Goal: Transaction & Acquisition: Purchase product/service

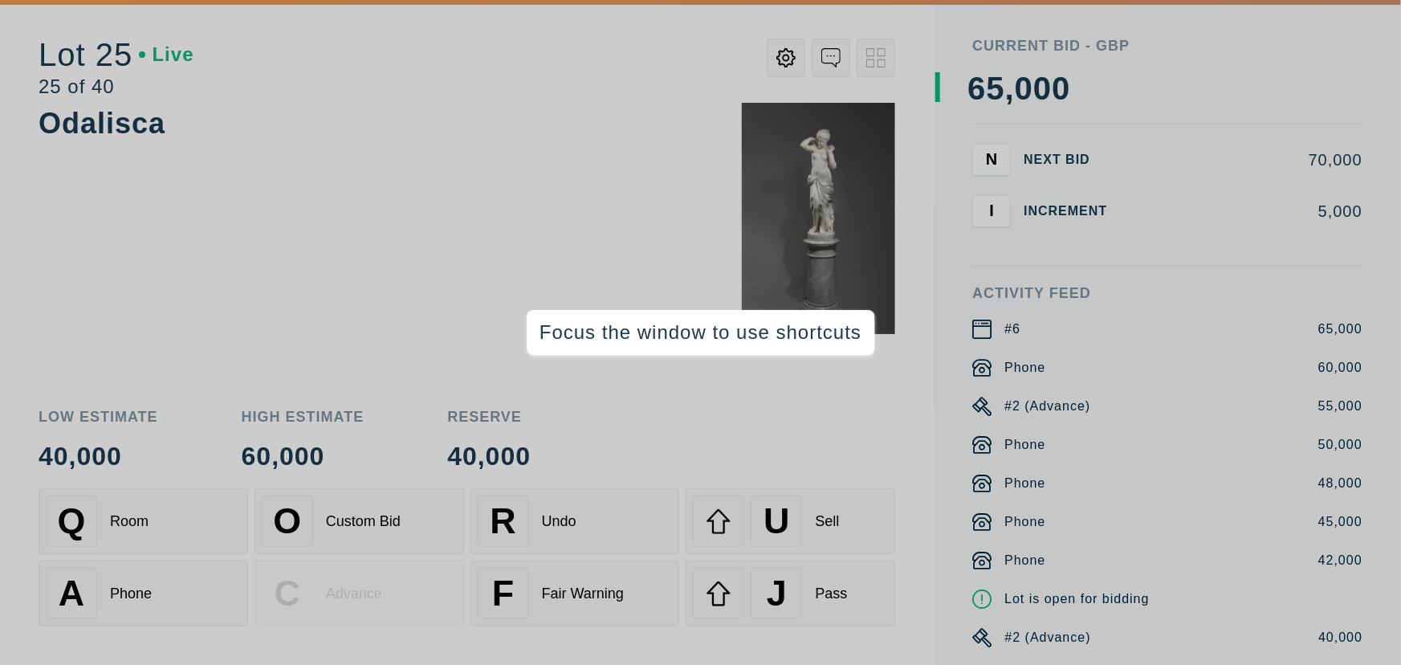
click at [567, 191] on div "Odalisca" at bounding box center [467, 246] width 856 height 287
click at [281, 231] on div "Odalisca" at bounding box center [467, 246] width 856 height 287
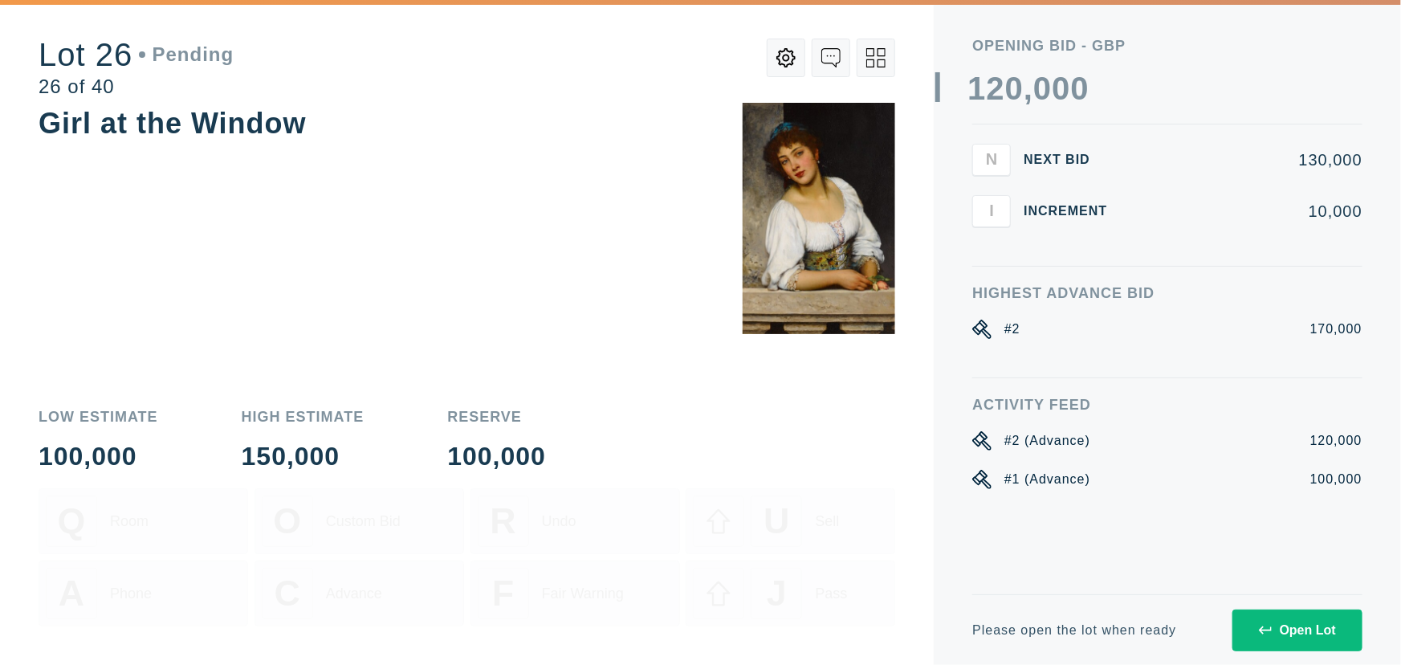
click at [354, 138] on div "Girl at the Window" at bounding box center [467, 124] width 856 height 42
click at [1315, 623] on div "Open Lot" at bounding box center [1296, 630] width 77 height 14
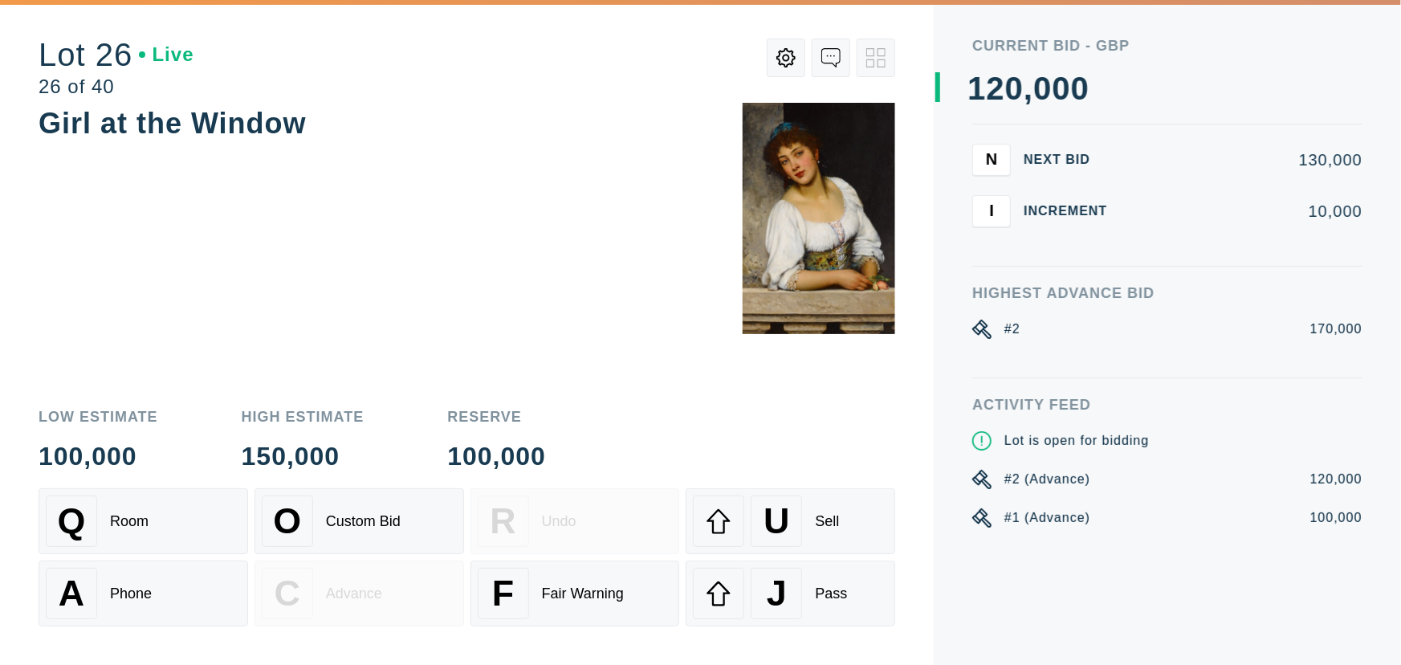
click at [425, 281] on div "Girl at the Window" at bounding box center [467, 246] width 856 height 287
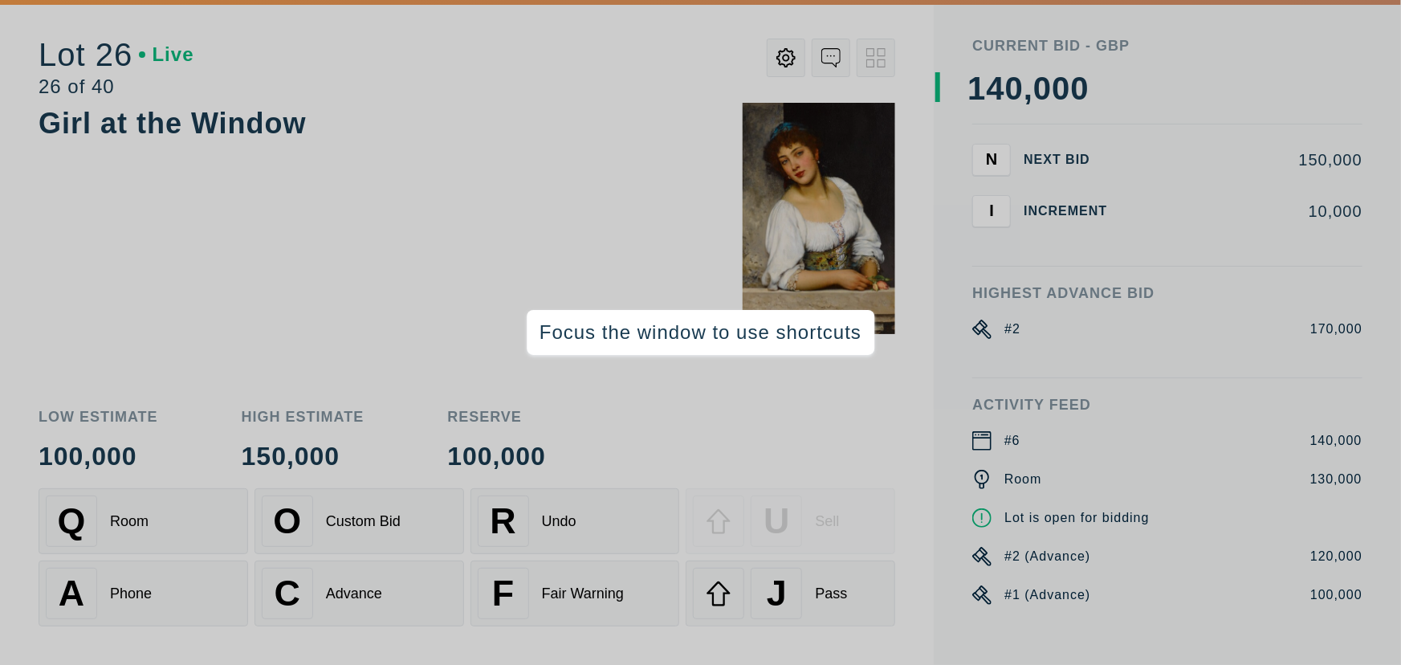
click at [205, 227] on div "Girl at the Window" at bounding box center [467, 246] width 856 height 287
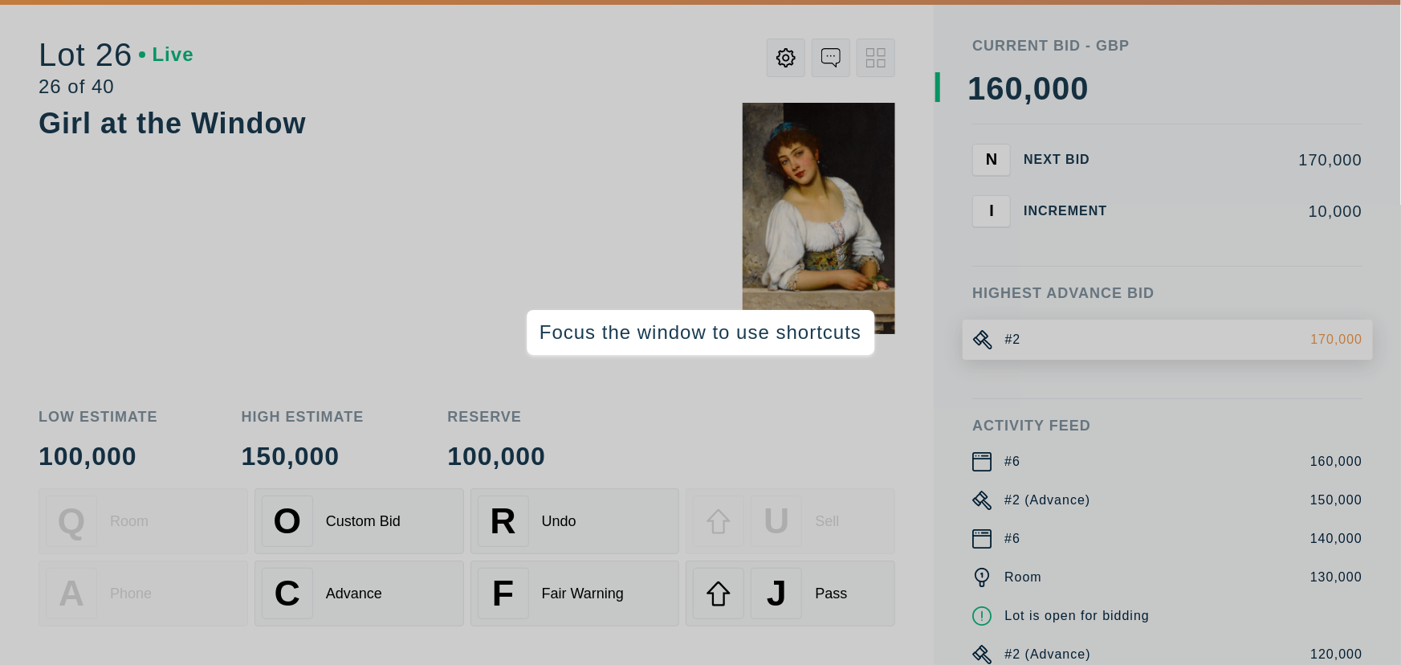
click at [297, 248] on div "Girl at the Window" at bounding box center [467, 246] width 856 height 287
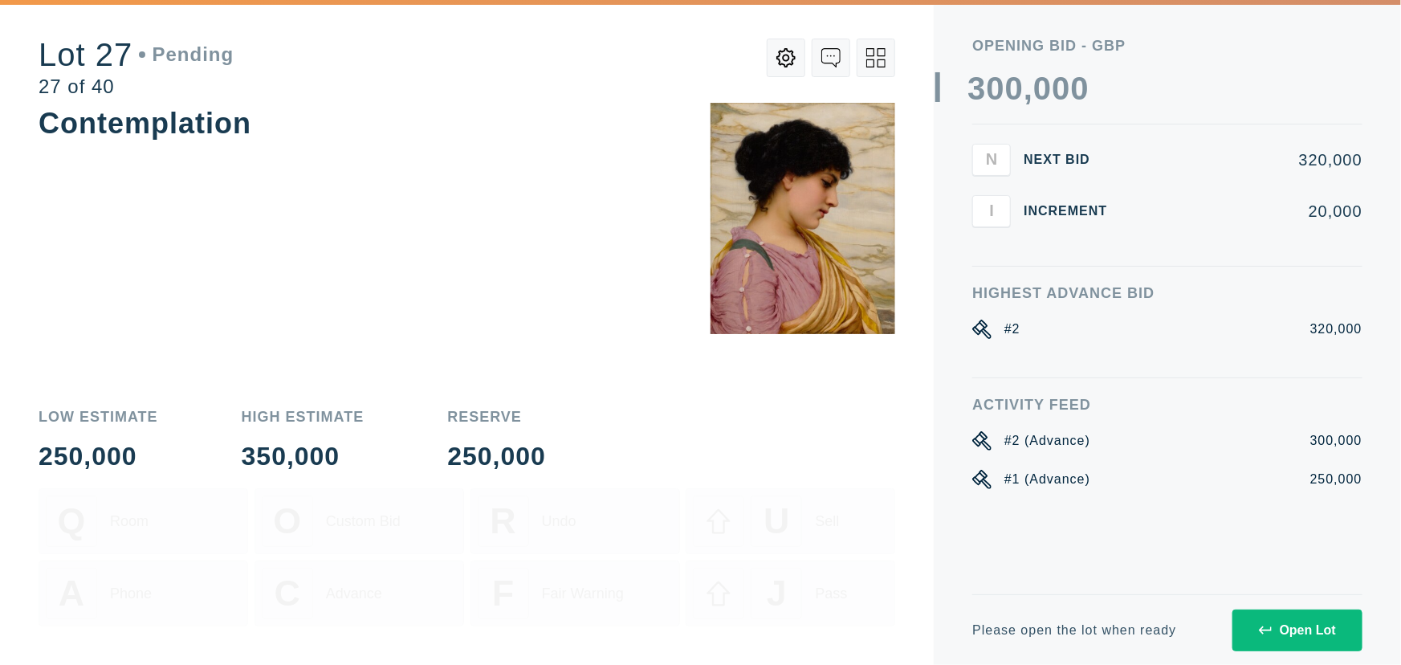
click at [312, 284] on div "Contemplation" at bounding box center [467, 246] width 856 height 287
click at [313, 284] on div "Contemplation" at bounding box center [467, 246] width 856 height 287
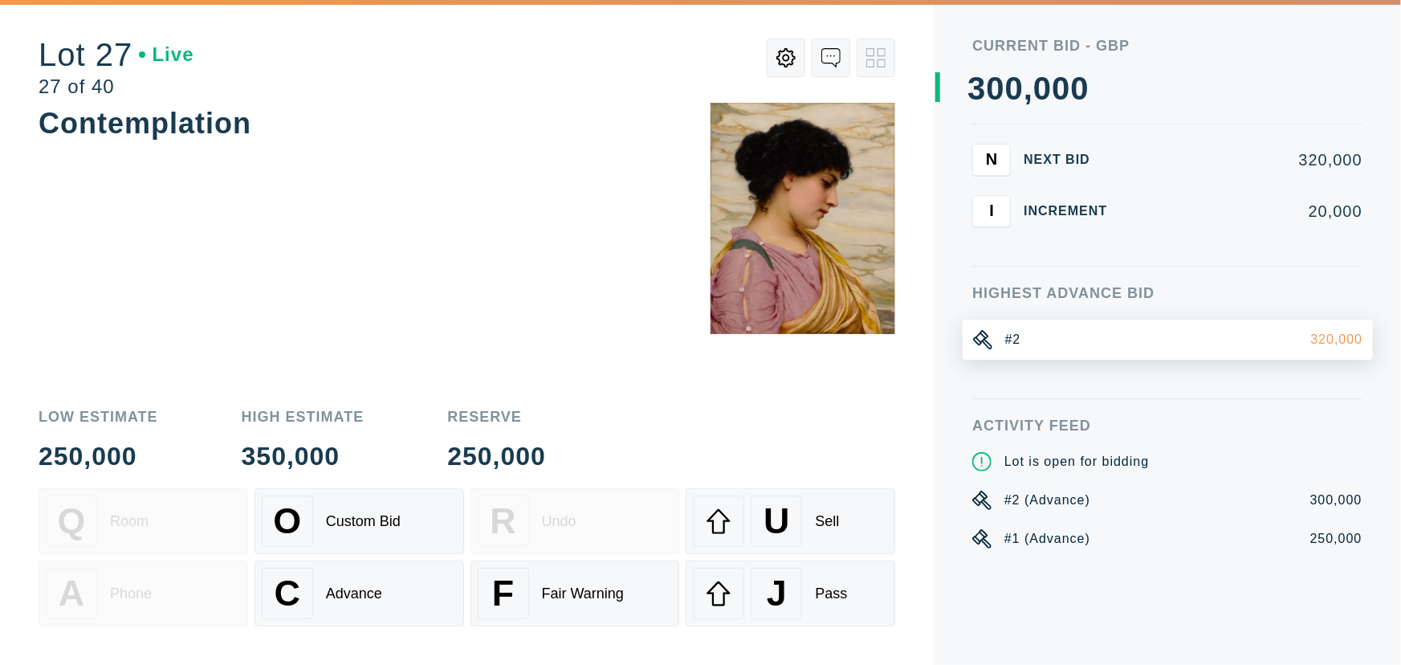
click at [470, 265] on div "Contemplation" at bounding box center [467, 246] width 856 height 287
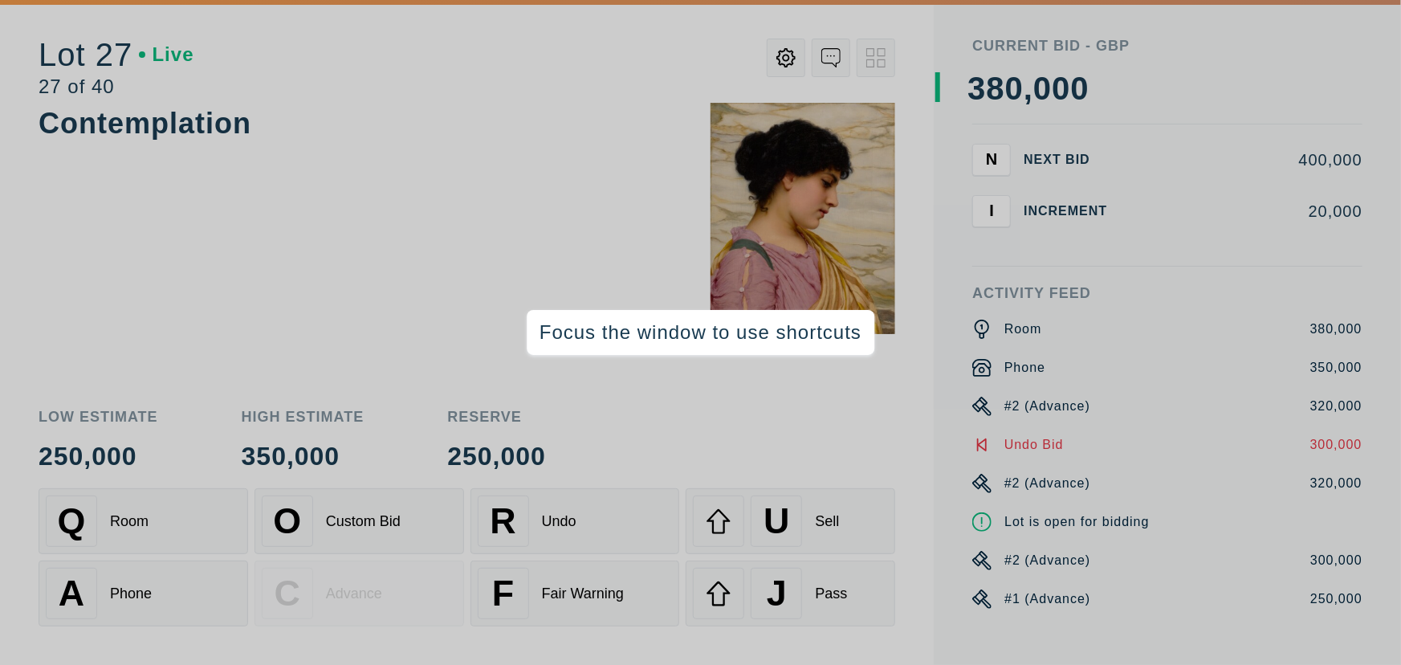
click at [274, 287] on div "Contemplation" at bounding box center [467, 246] width 856 height 287
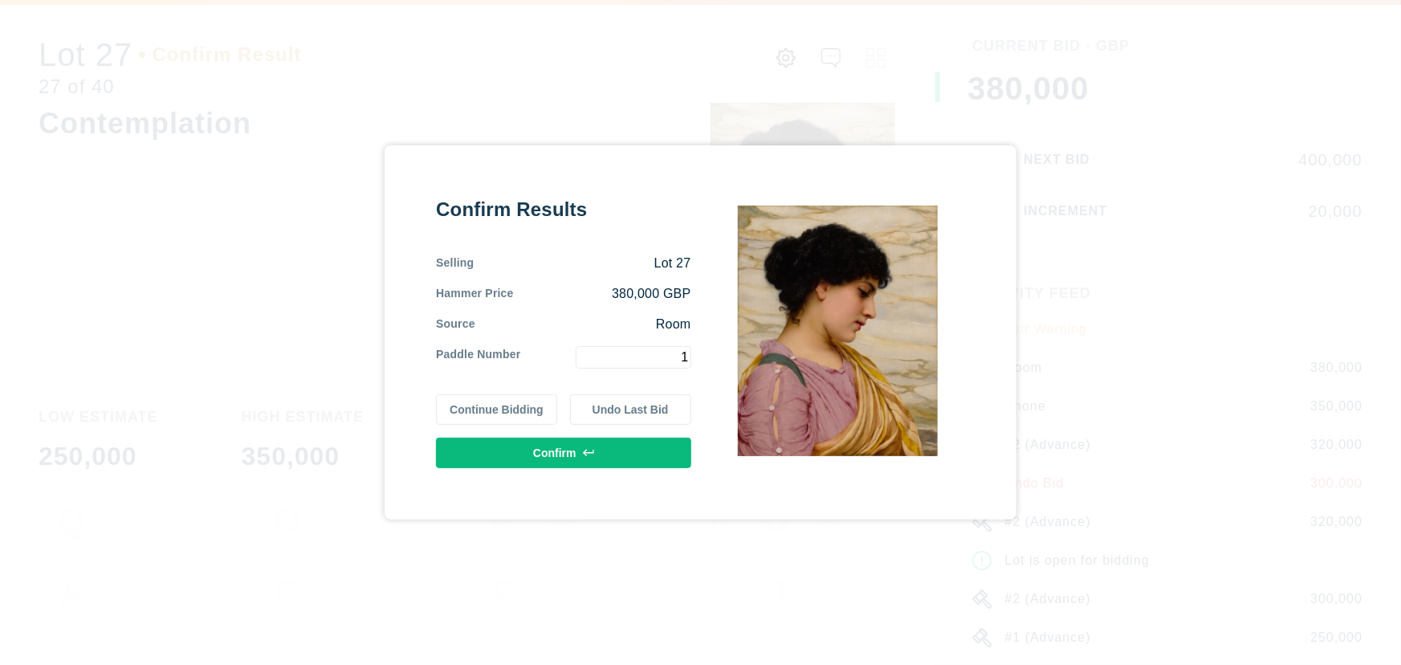
type input "1"
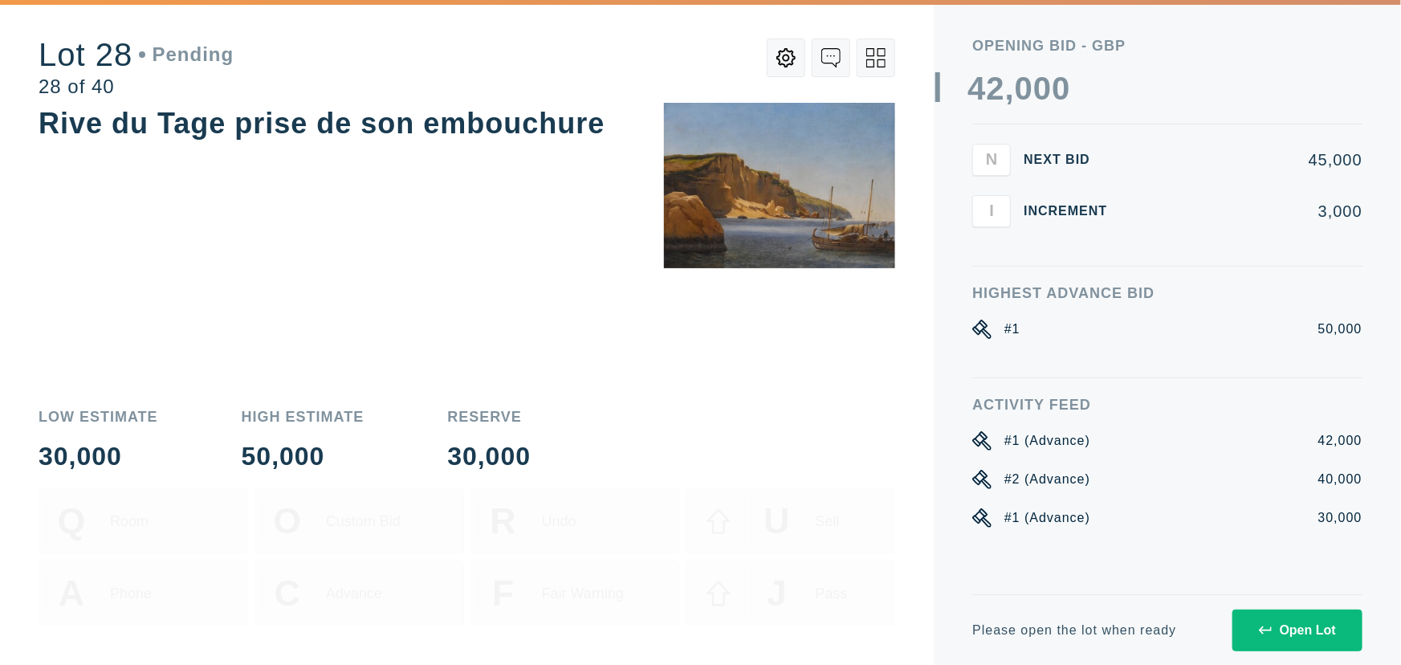
click at [465, 287] on div "Rive du Tage prise de son embouchure" at bounding box center [467, 246] width 856 height 287
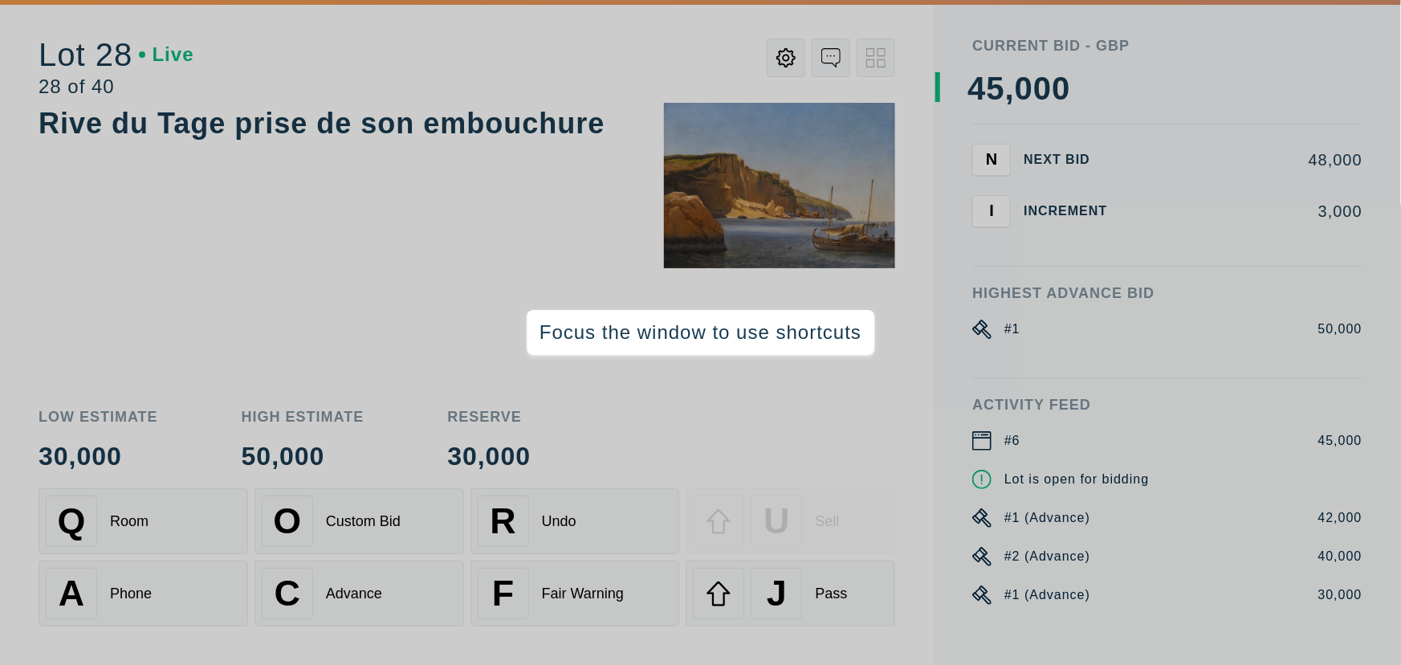
click at [401, 244] on div "Rive du Tage prise de son embouchure" at bounding box center [467, 246] width 856 height 287
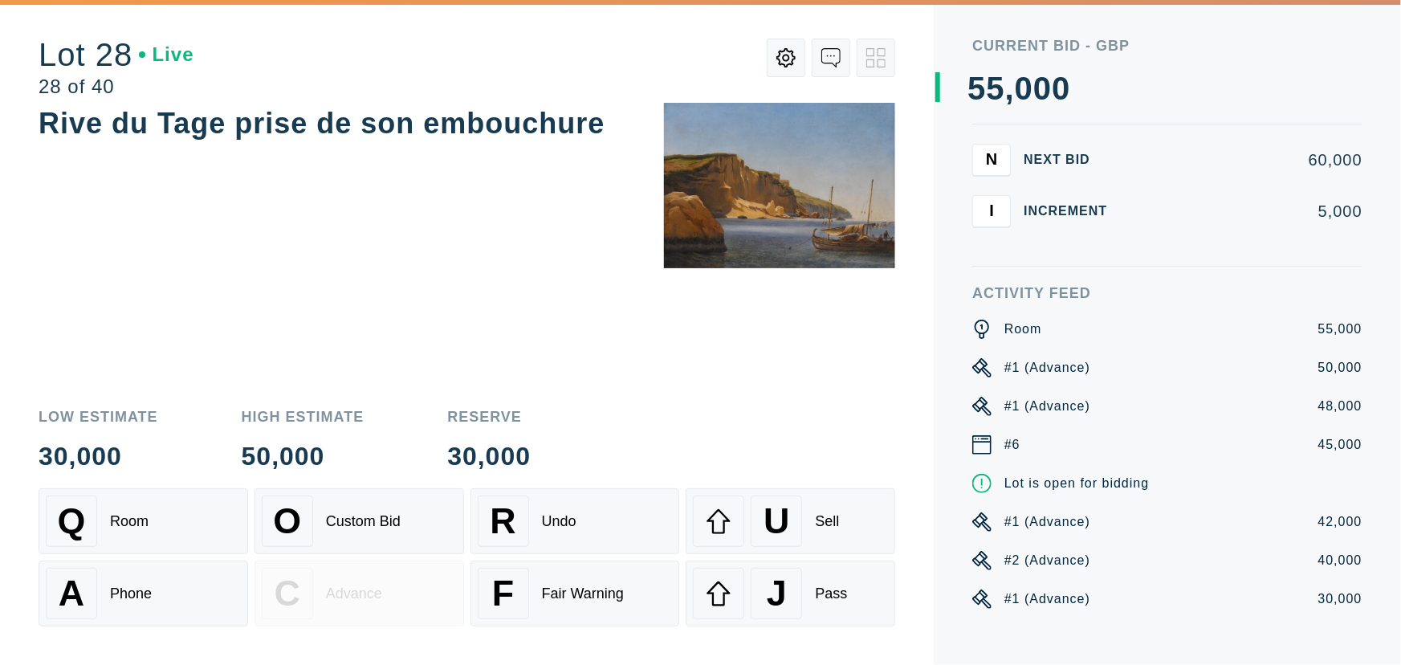
click at [401, 254] on div "Rive du Tage prise de son embouchure" at bounding box center [467, 246] width 856 height 287
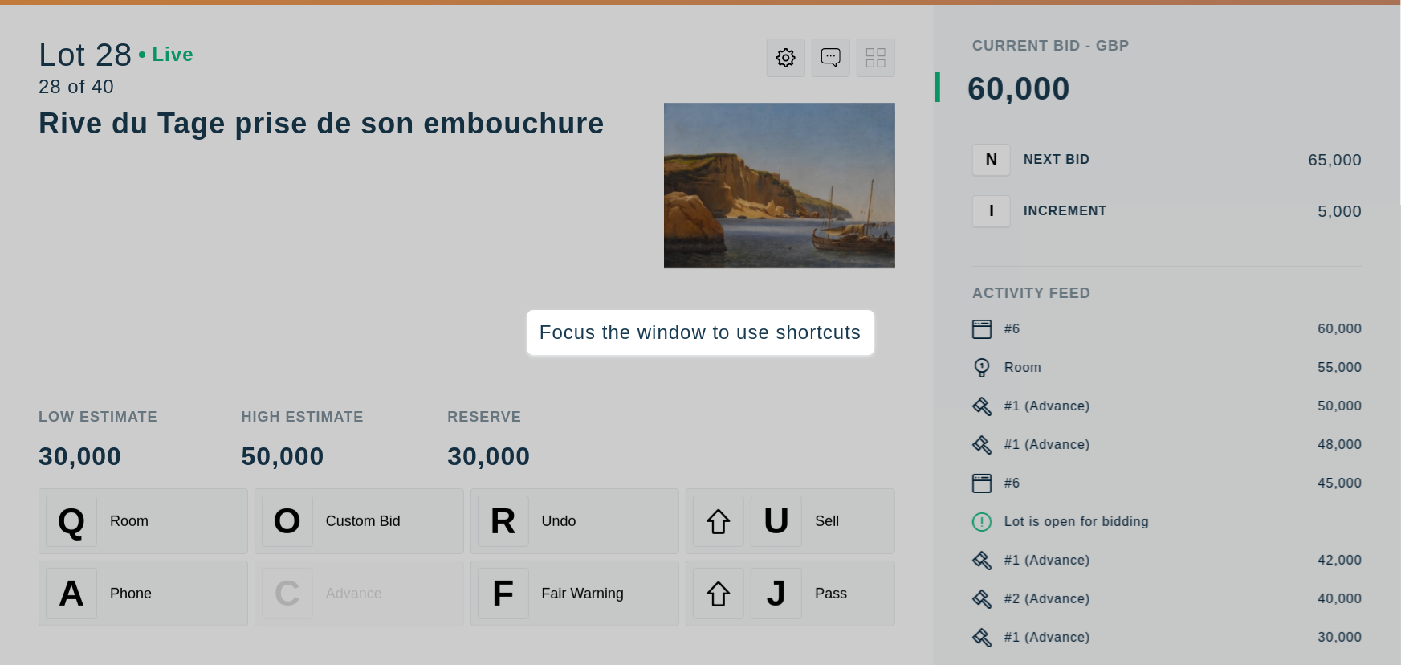
click at [337, 259] on div "Rive du Tage prise de son embouchure" at bounding box center [467, 246] width 856 height 287
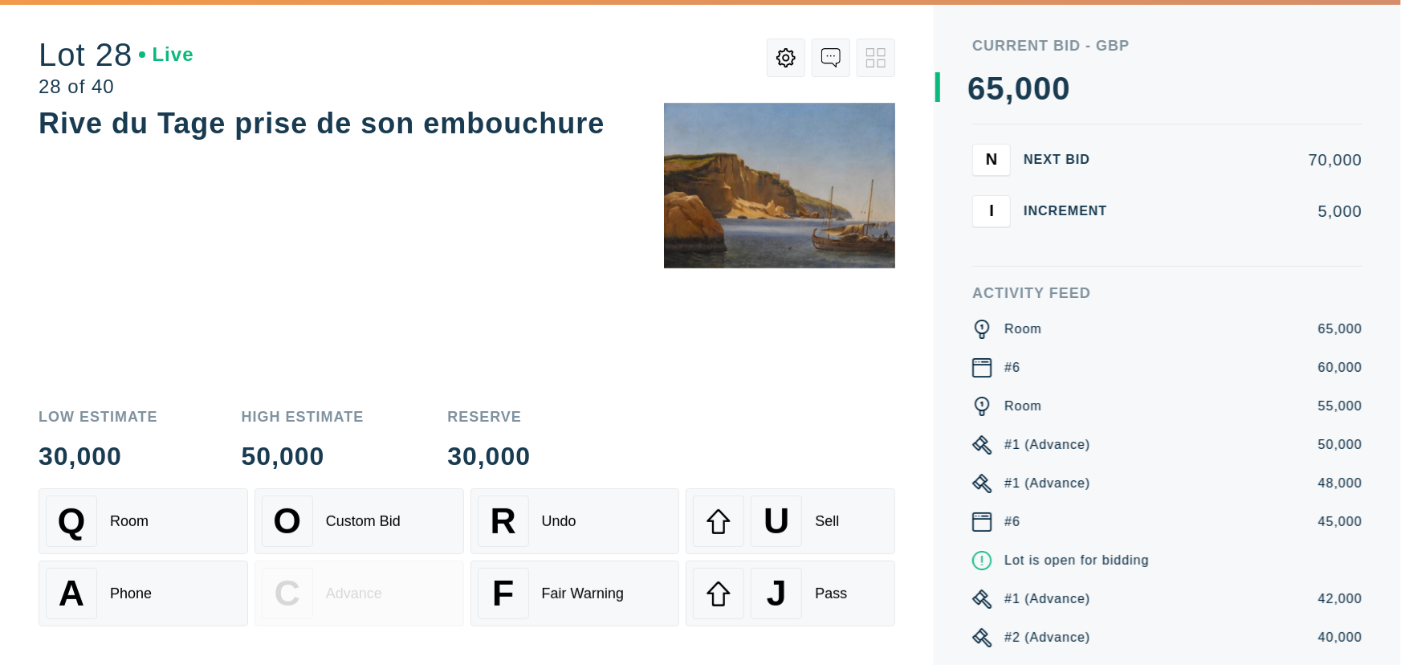
click at [337, 259] on div "Rive du Tage prise de son embouchure" at bounding box center [467, 246] width 856 height 287
click at [479, 321] on div "Rive du Tage prise de son embouchure" at bounding box center [467, 246] width 856 height 287
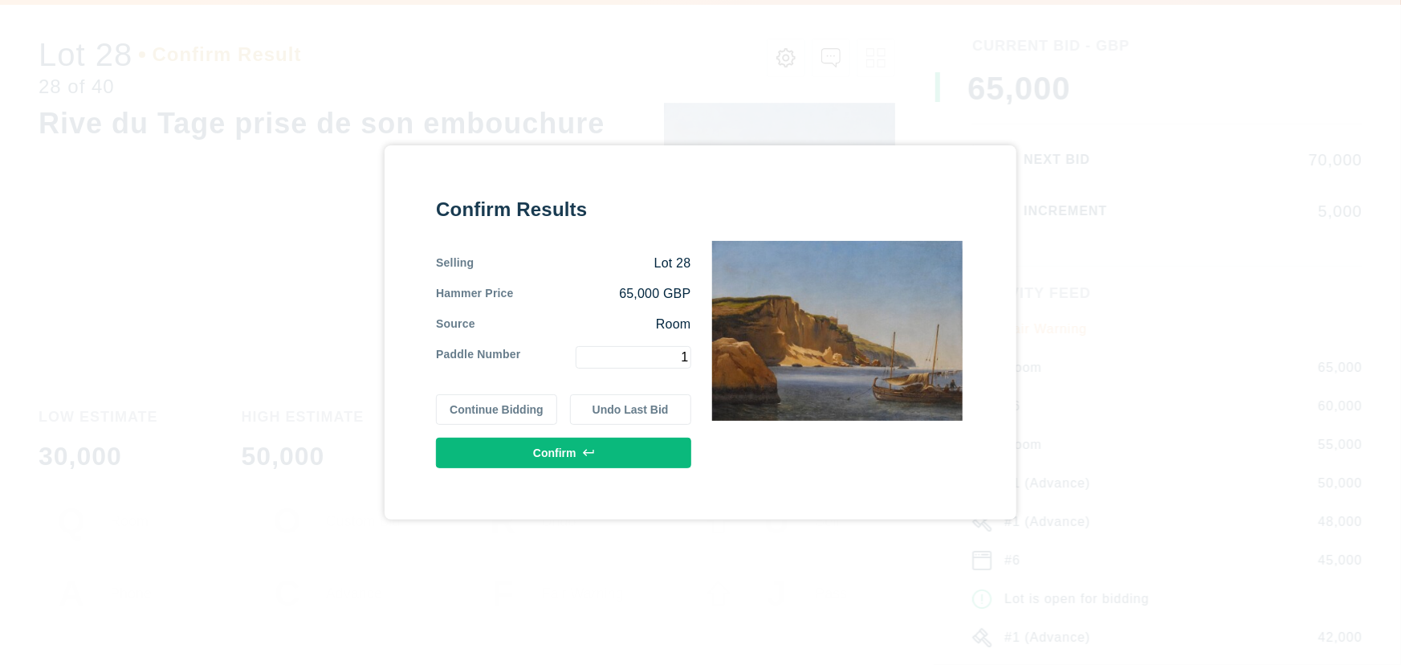
type input "1"
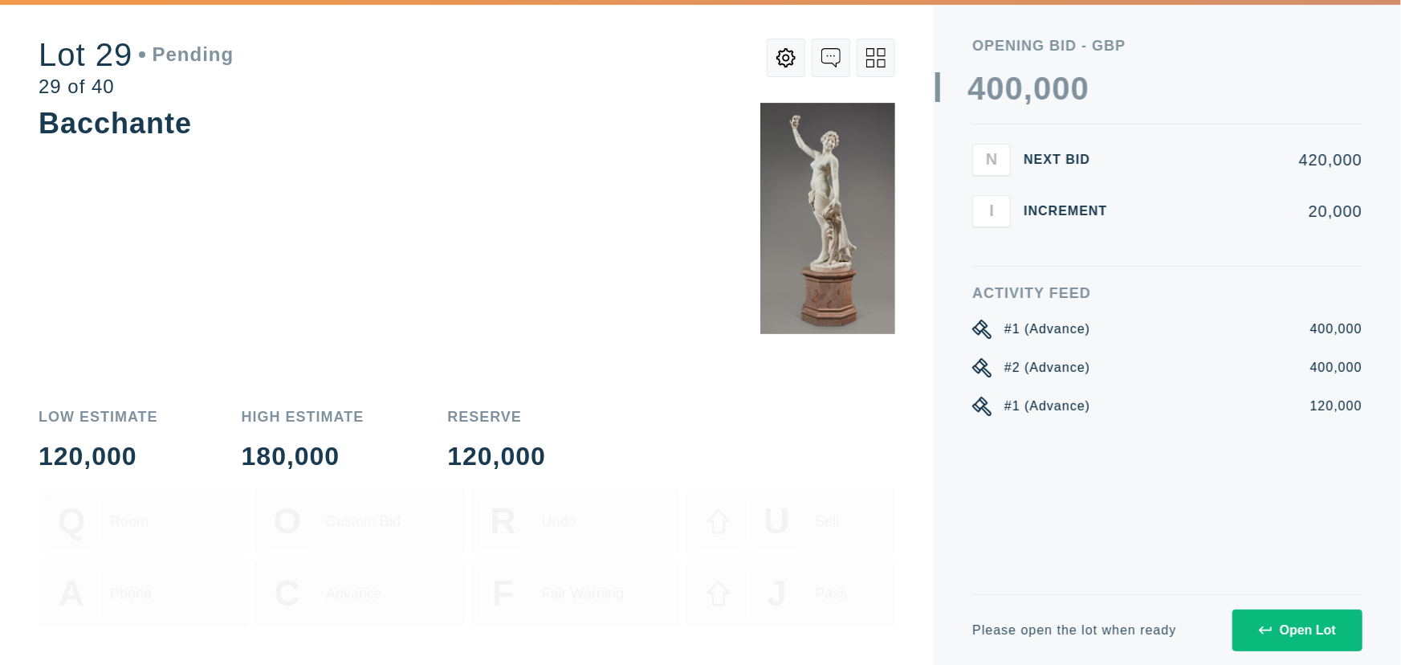
click at [262, 305] on div "Bacchante" at bounding box center [467, 246] width 856 height 287
click at [433, 249] on div "Bacchante" at bounding box center [467, 246] width 856 height 287
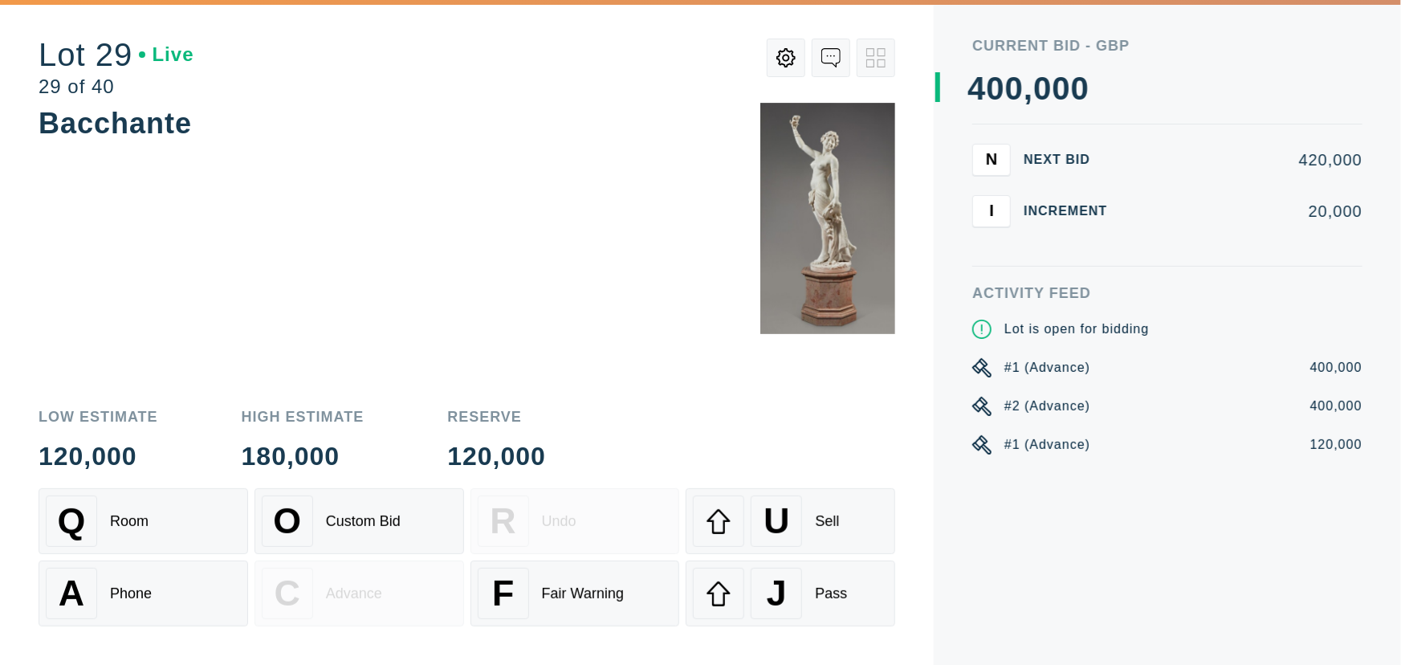
click at [278, 229] on div "Bacchante" at bounding box center [467, 246] width 856 height 287
click at [259, 234] on div "Bacchante" at bounding box center [467, 246] width 856 height 287
click at [166, 175] on div "Bacchante" at bounding box center [467, 246] width 856 height 287
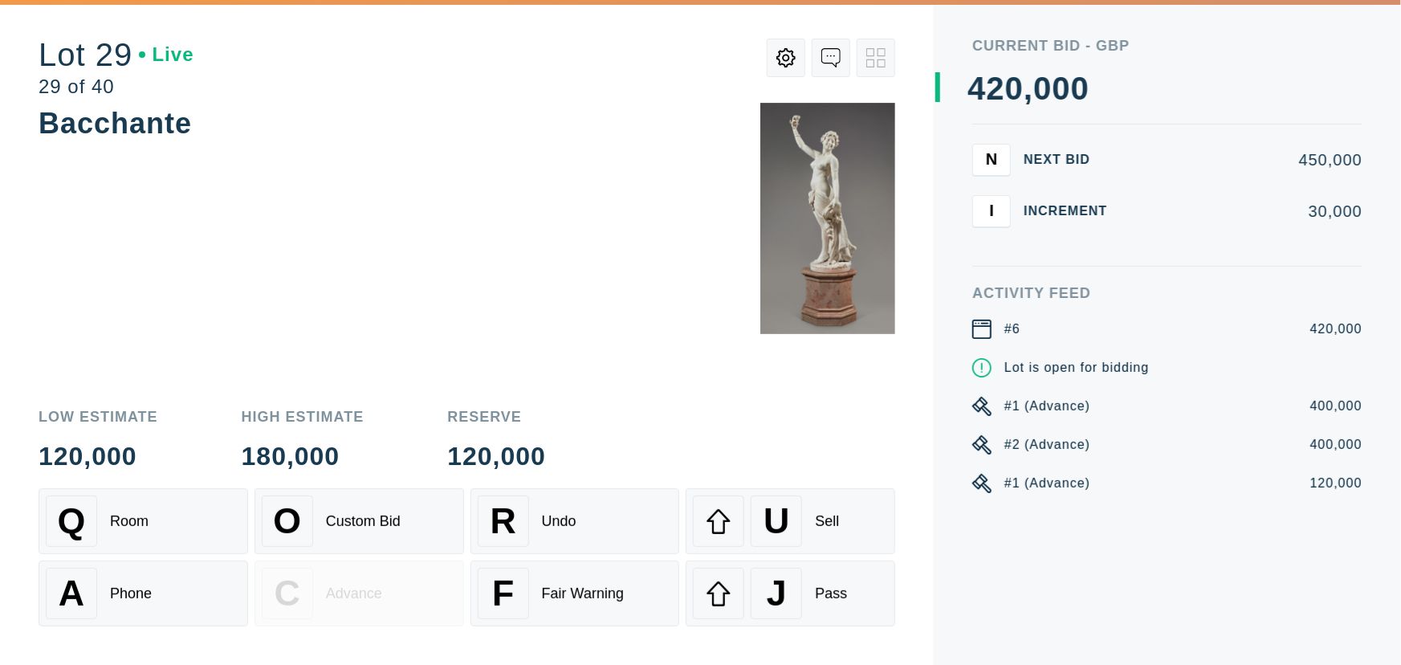
click at [171, 242] on div "Bacchante" at bounding box center [467, 246] width 856 height 287
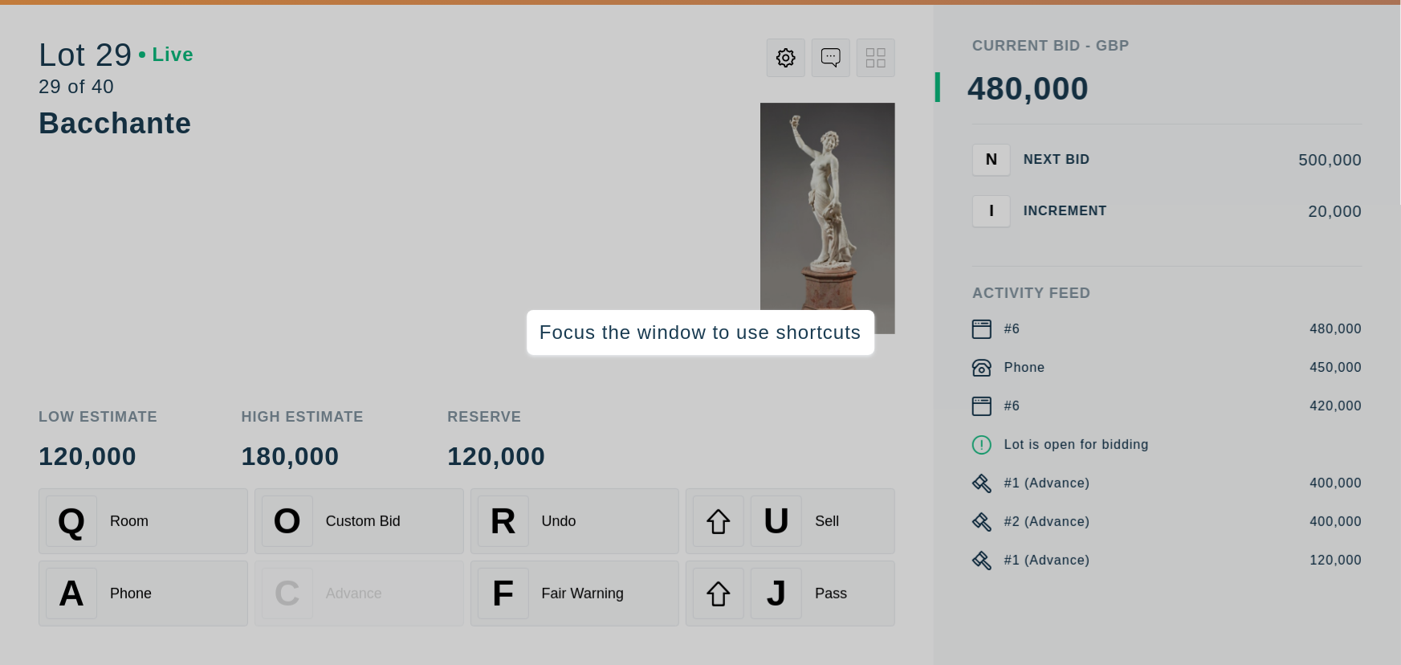
drag, startPoint x: 432, startPoint y: 161, endPoint x: 441, endPoint y: 142, distance: 20.8
click at [433, 160] on div "Bacchante" at bounding box center [467, 246] width 856 height 287
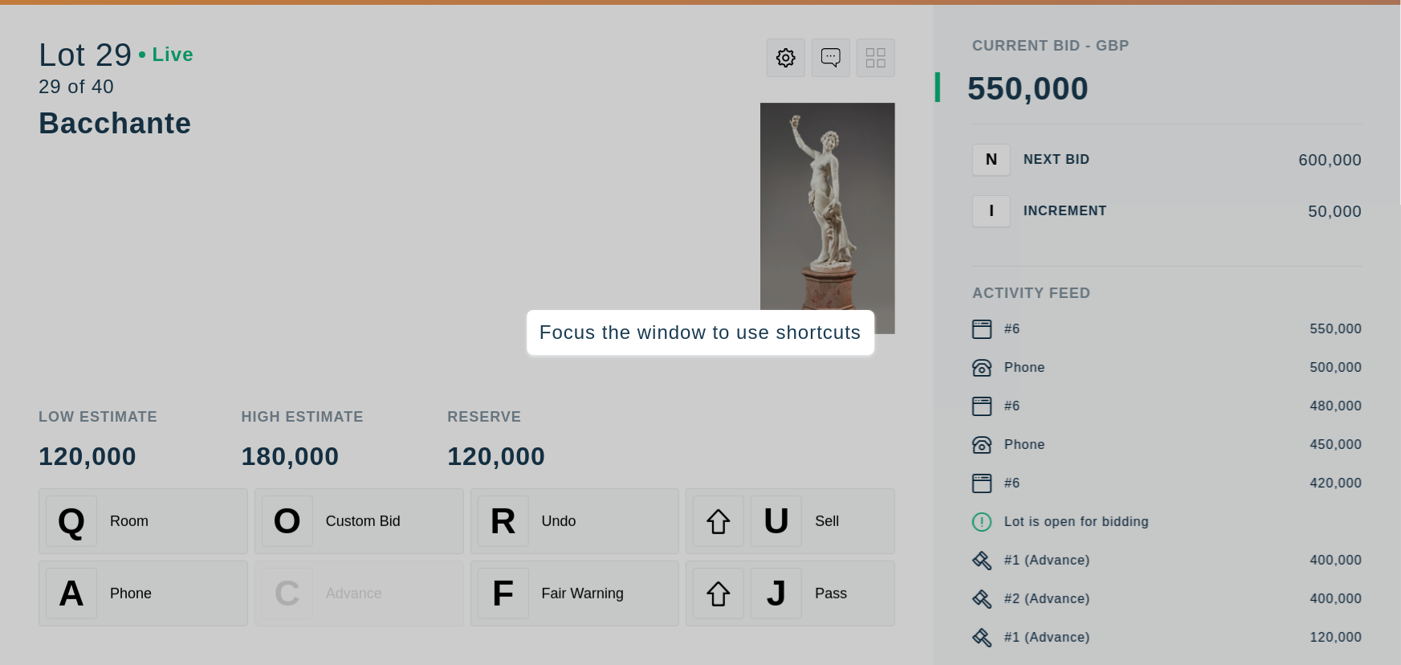
click at [188, 206] on div "Bacchante" at bounding box center [467, 246] width 856 height 287
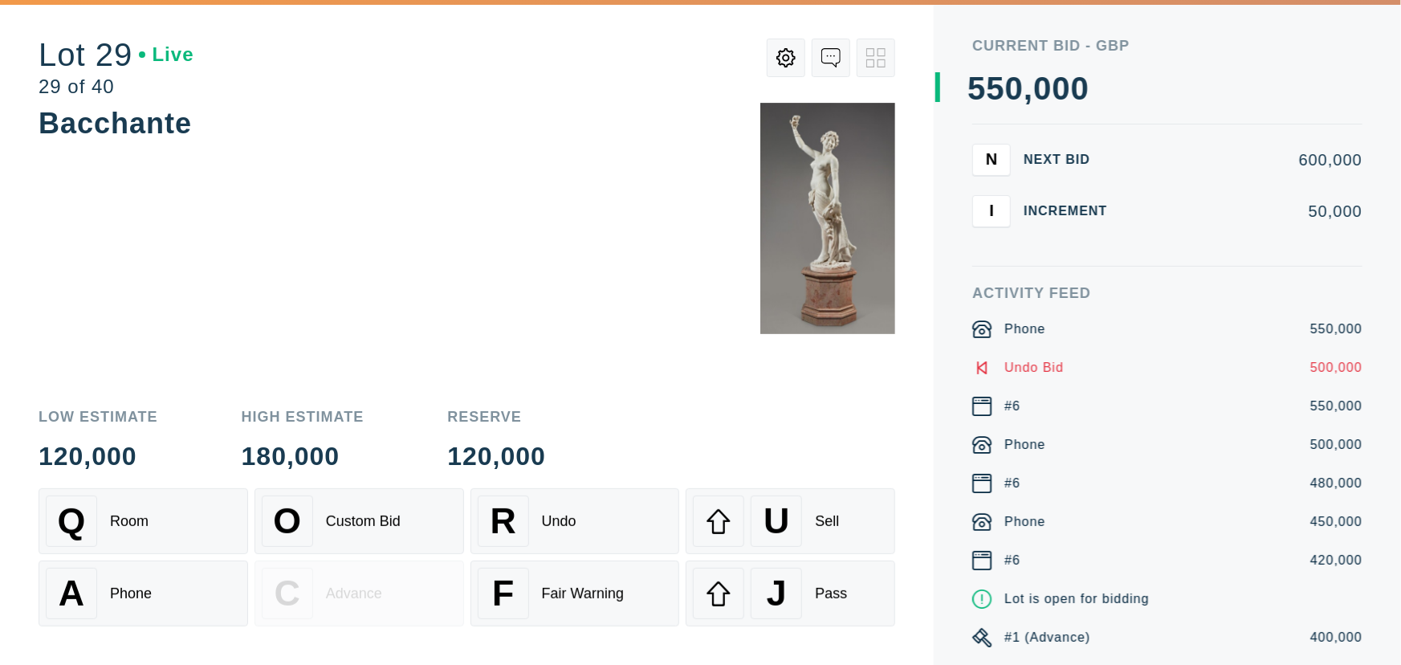
click at [472, 242] on div "Bacchante" at bounding box center [467, 246] width 856 height 287
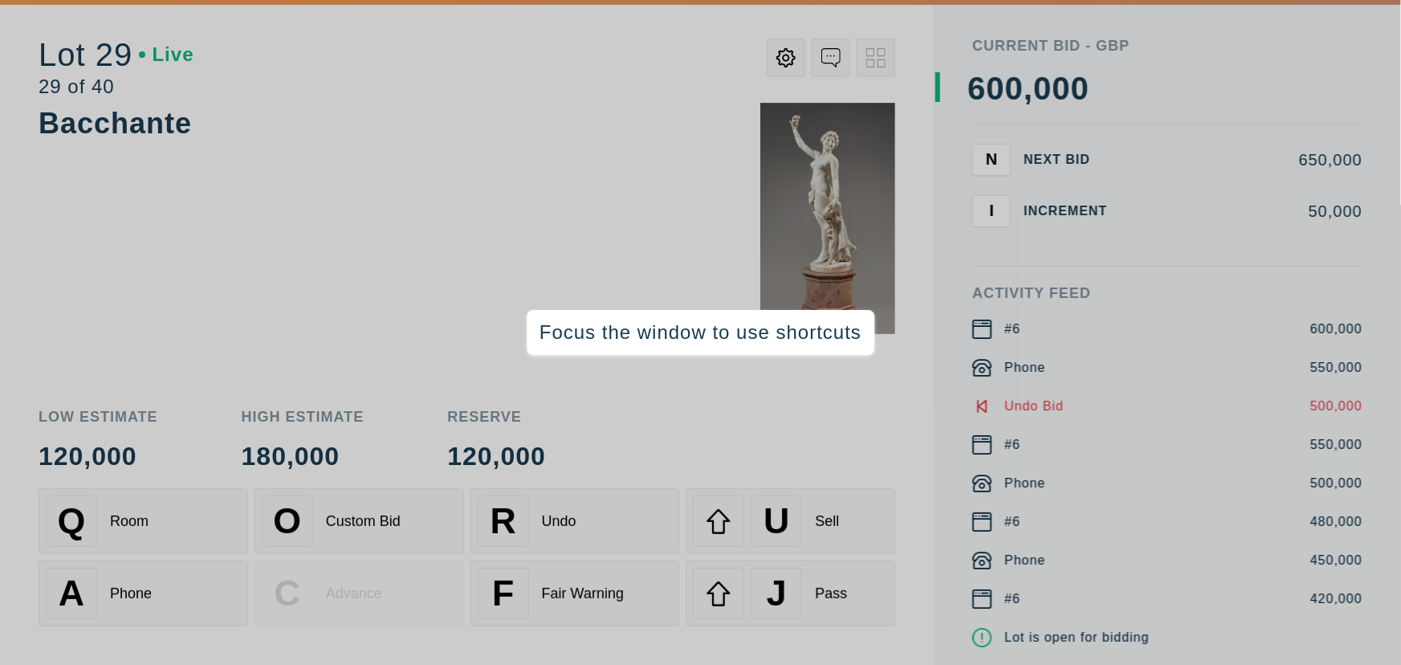
click at [414, 192] on div "Bacchante" at bounding box center [467, 246] width 856 height 287
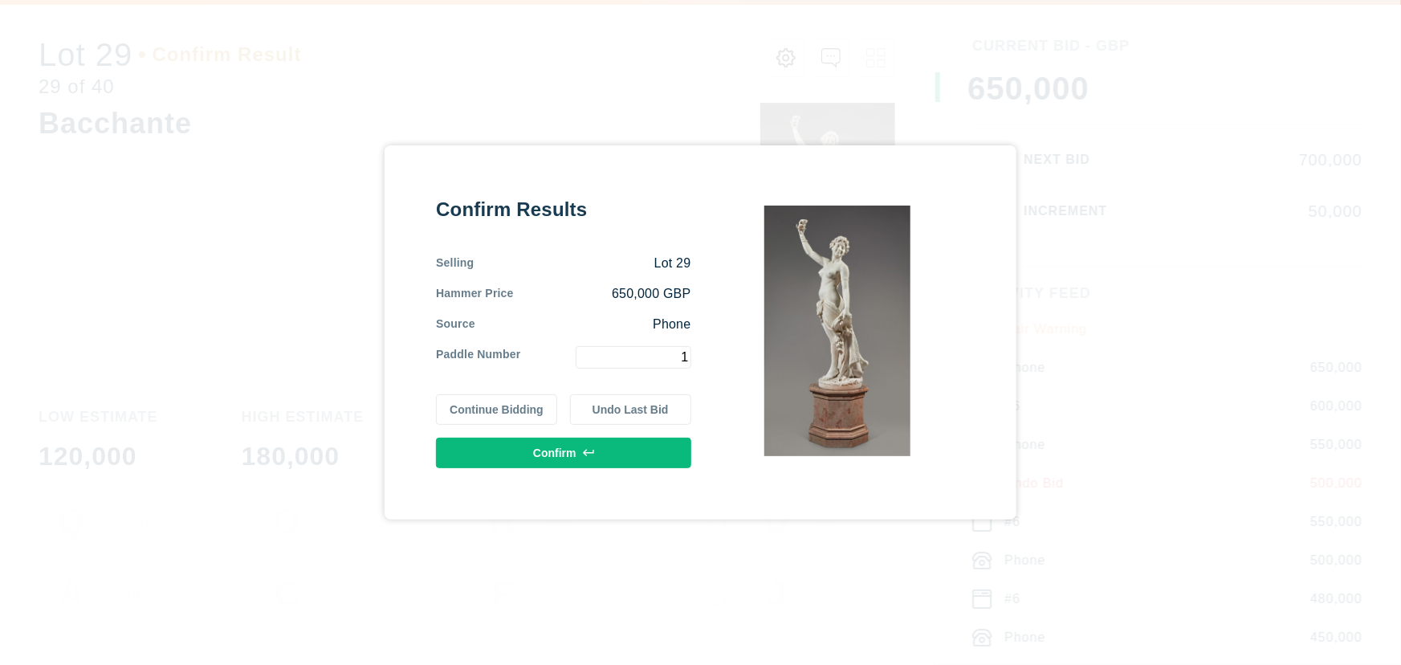
type input "1"
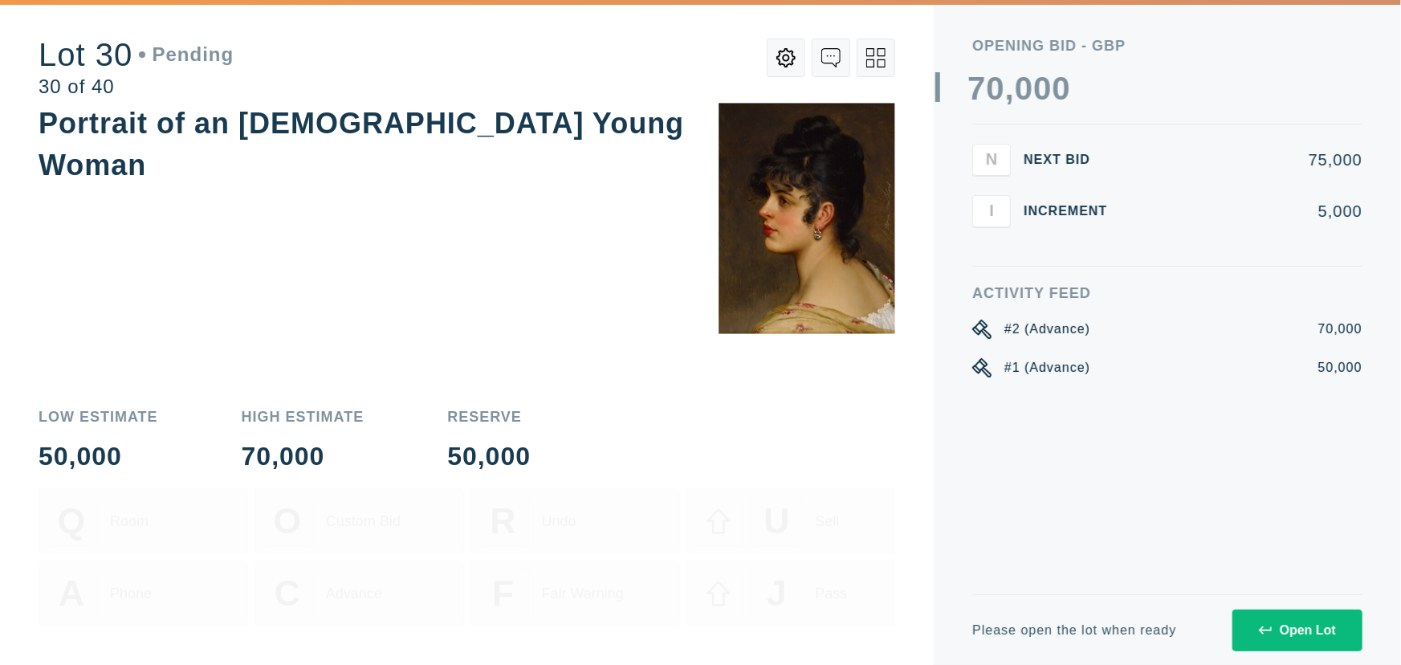
click at [421, 299] on div "Portrait of an [DEMOGRAPHIC_DATA] Young Woman" at bounding box center [467, 246] width 856 height 287
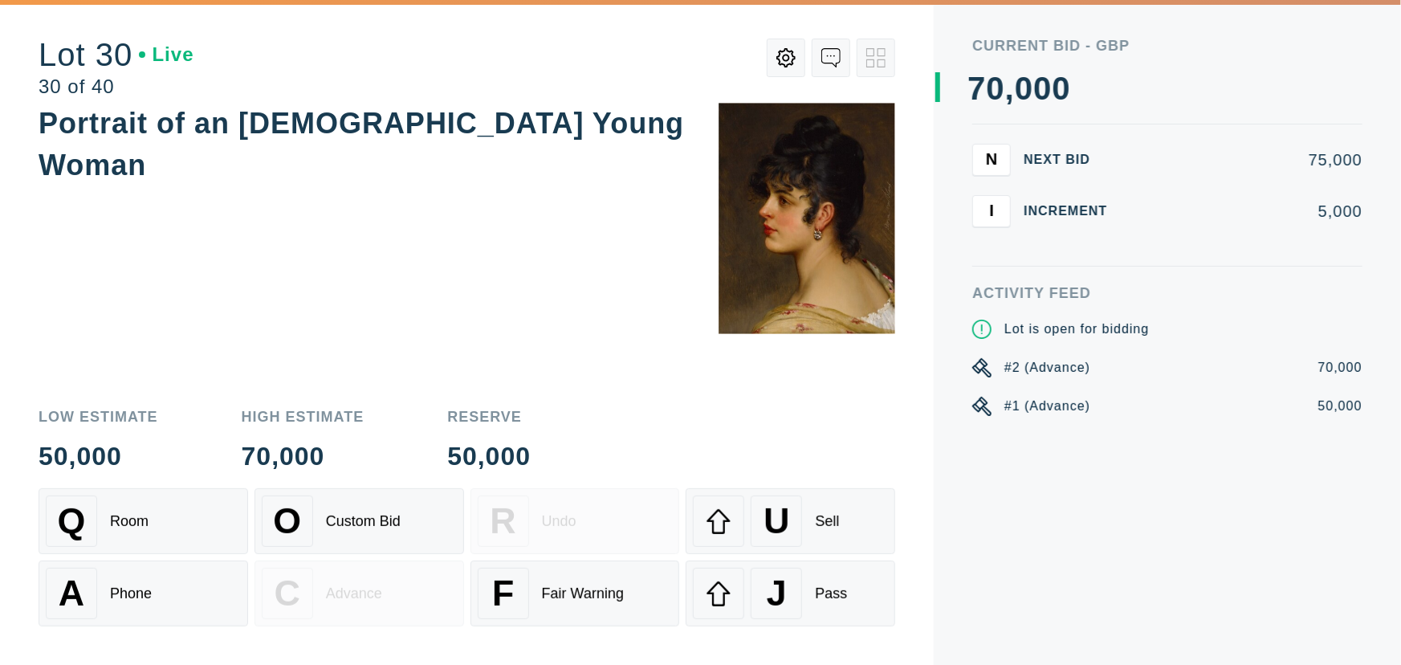
click at [325, 268] on div "Portrait of an [DEMOGRAPHIC_DATA] Young Woman" at bounding box center [467, 246] width 856 height 287
click at [344, 276] on div "Portrait of an [DEMOGRAPHIC_DATA] Young Woman" at bounding box center [467, 246] width 856 height 287
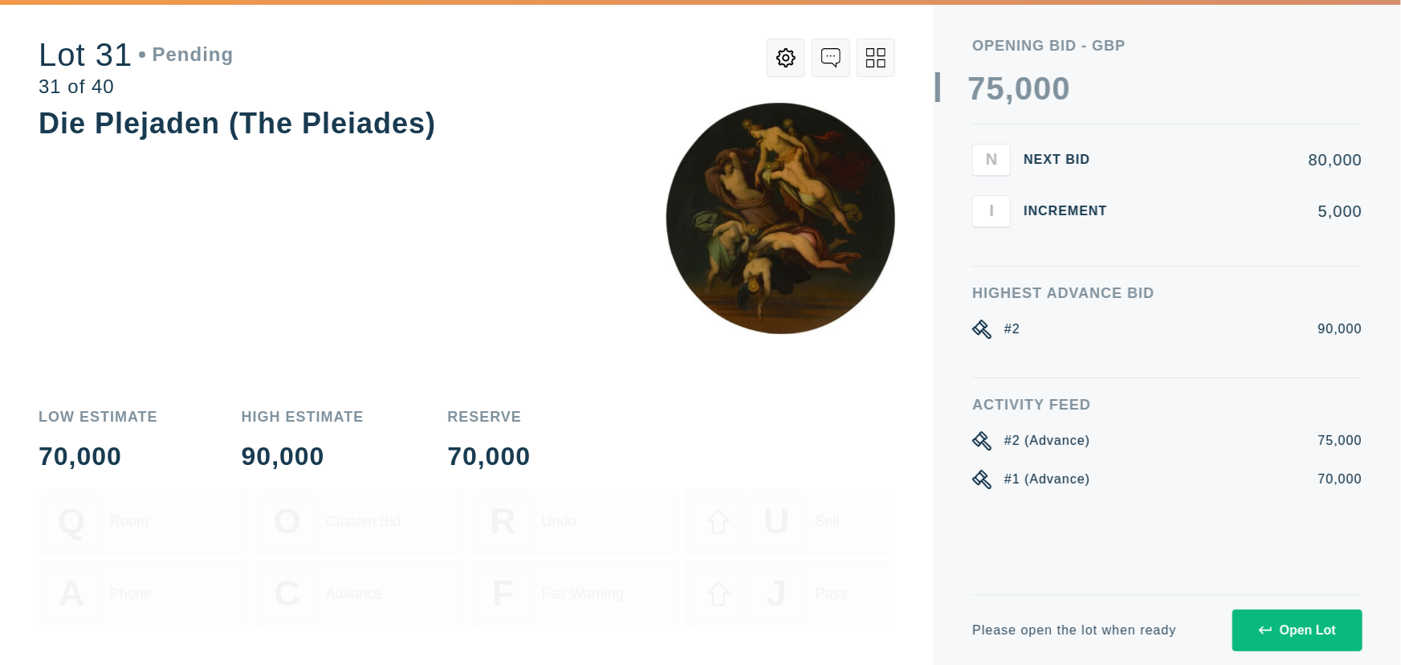
click at [377, 249] on div "Die Plejaden (The Pleiades)" at bounding box center [467, 246] width 856 height 287
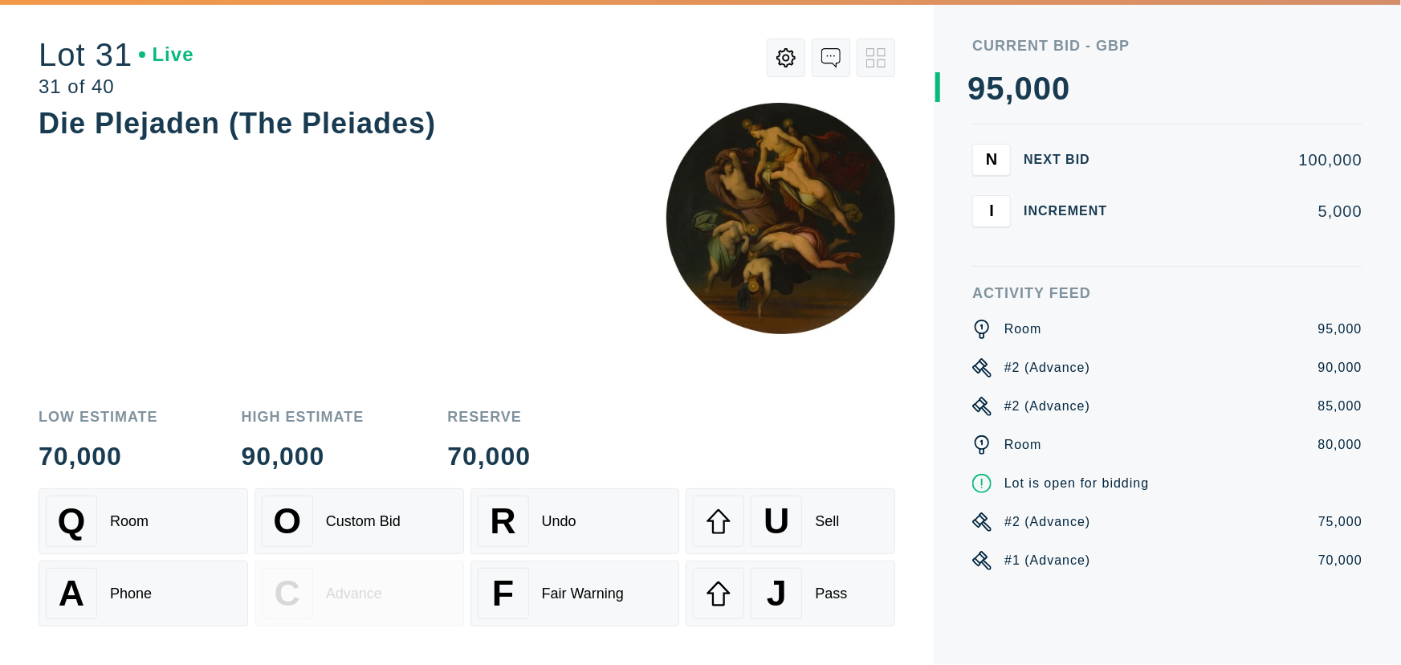
click at [287, 307] on div "Die Plejaden (The Pleiades)" at bounding box center [467, 246] width 856 height 287
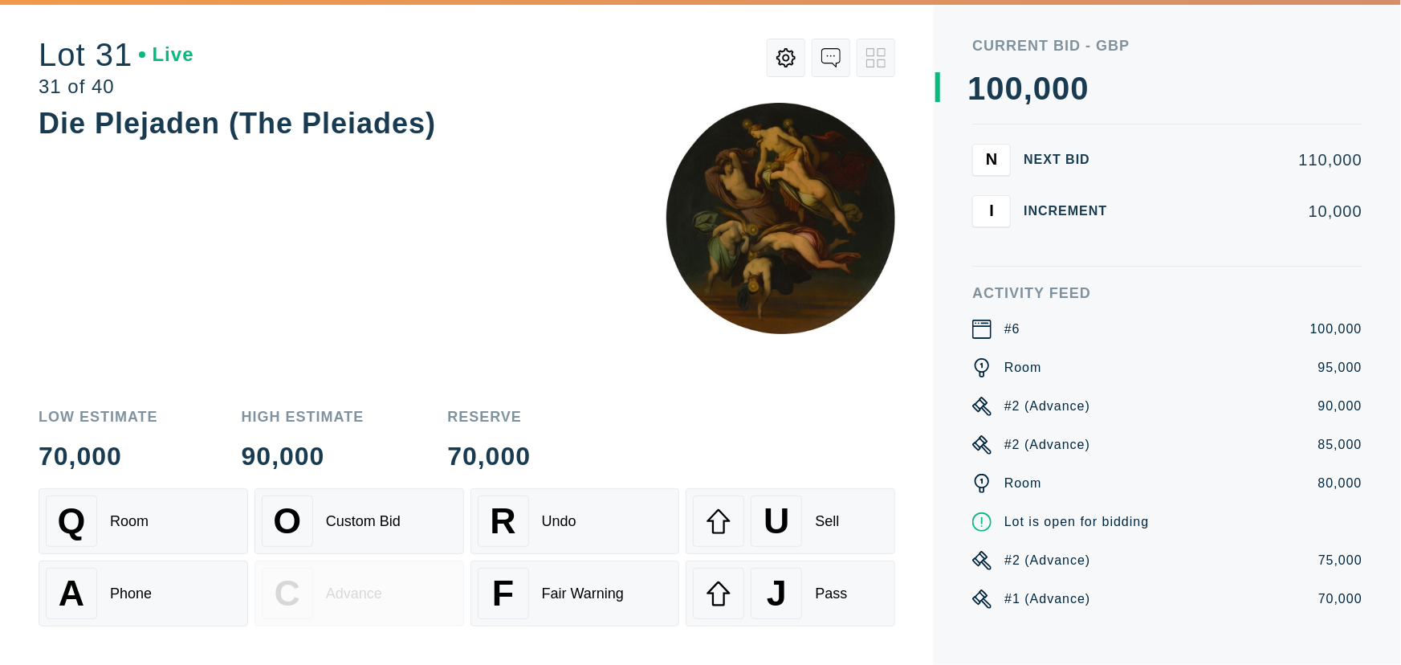
click at [181, 264] on div "Die Plejaden (The Pleiades)" at bounding box center [467, 246] width 856 height 287
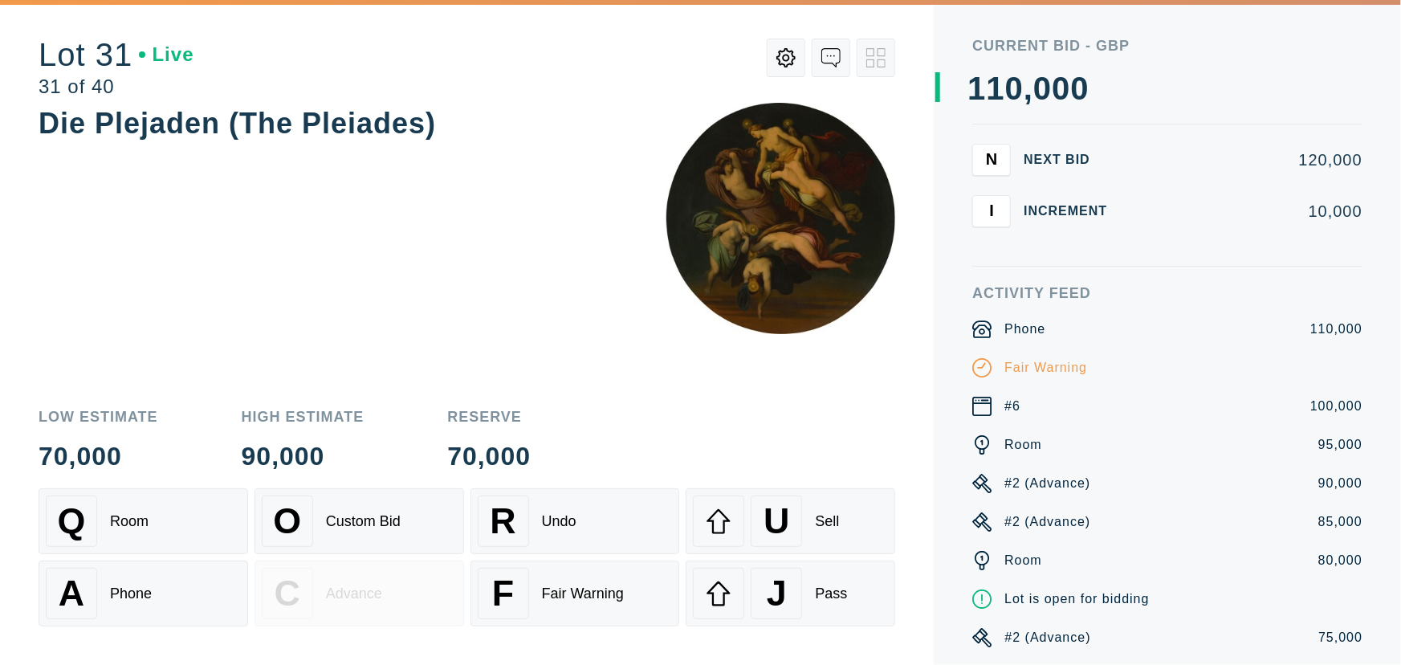
click at [317, 311] on div "Die Plejaden (The Pleiades)" at bounding box center [467, 246] width 856 height 287
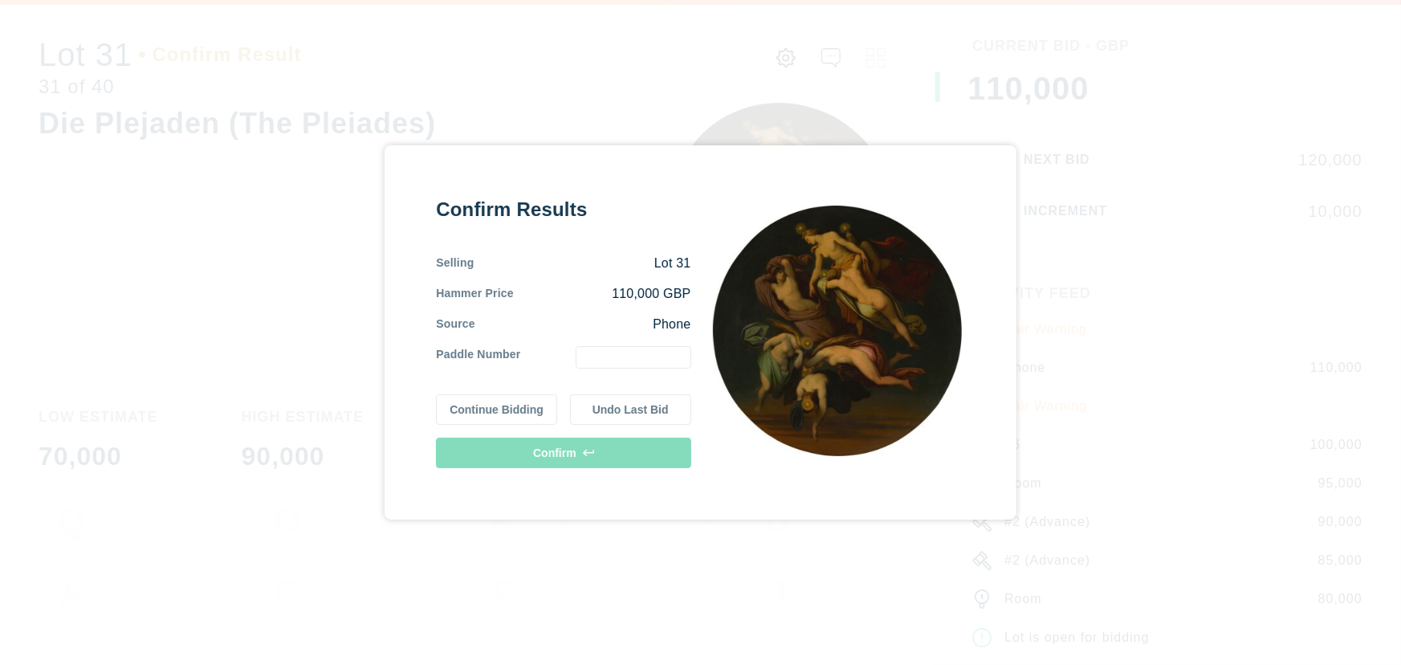
type input "2"
type input "1"
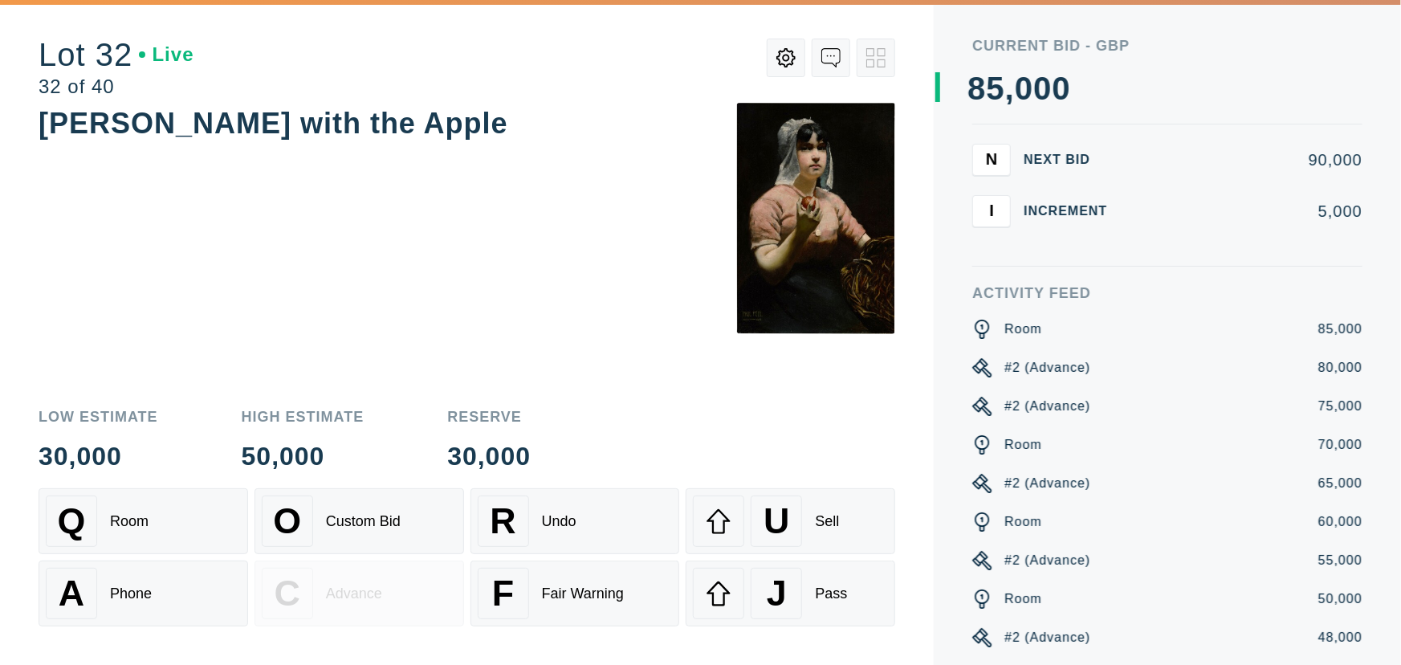
click at [190, 233] on div "[PERSON_NAME] with the Apple" at bounding box center [467, 246] width 856 height 287
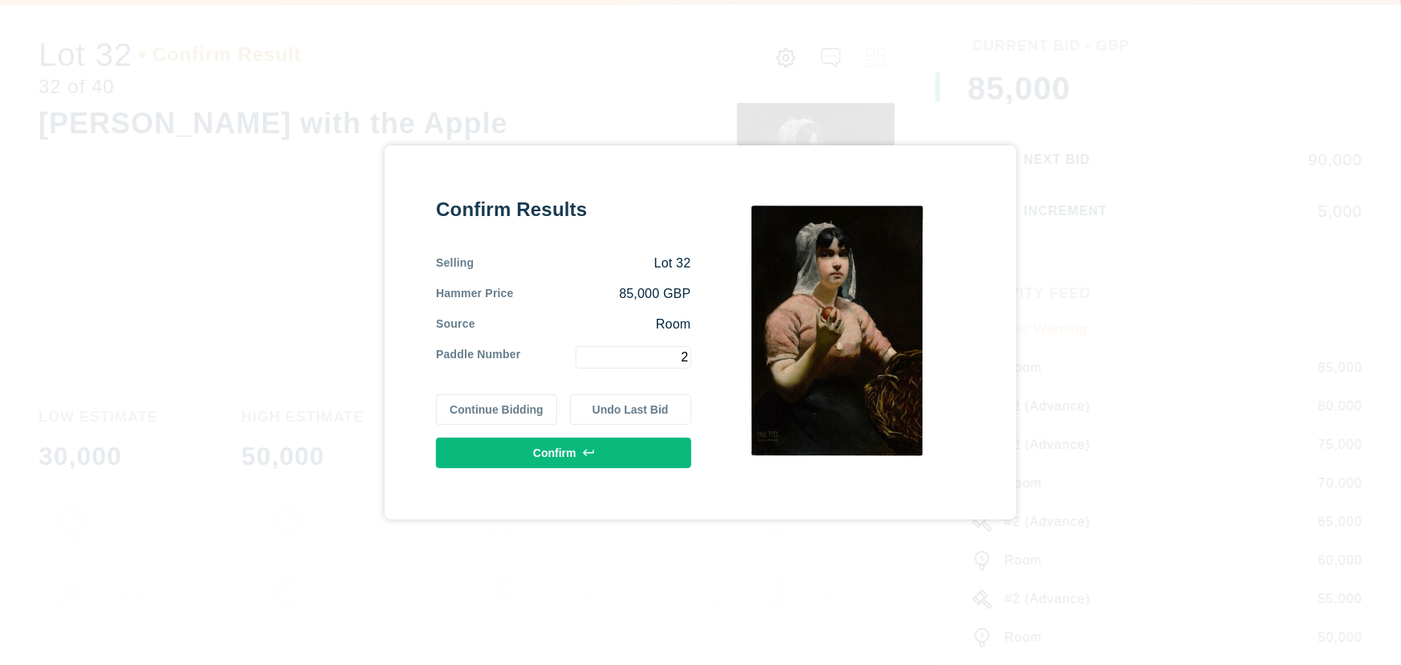
type input "2"
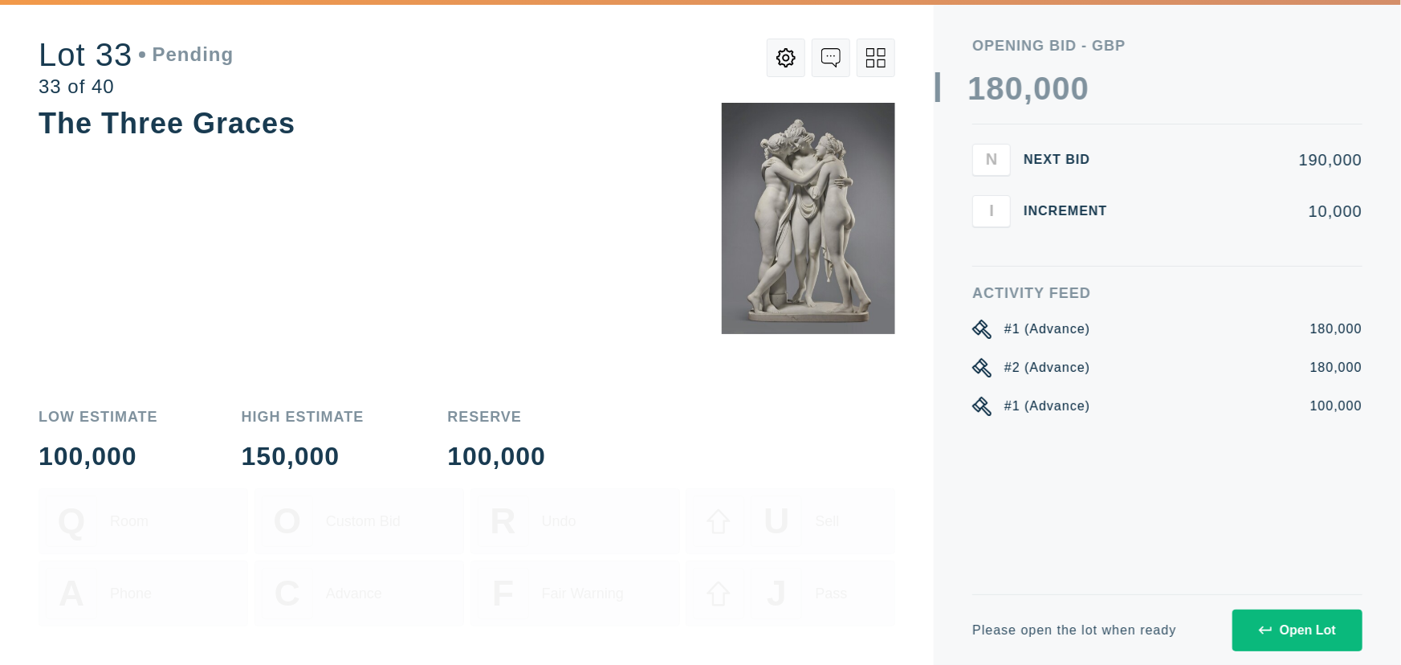
click at [535, 232] on div "The Three Graces" at bounding box center [467, 246] width 856 height 287
click at [352, 209] on div "The Three Graces" at bounding box center [467, 246] width 856 height 287
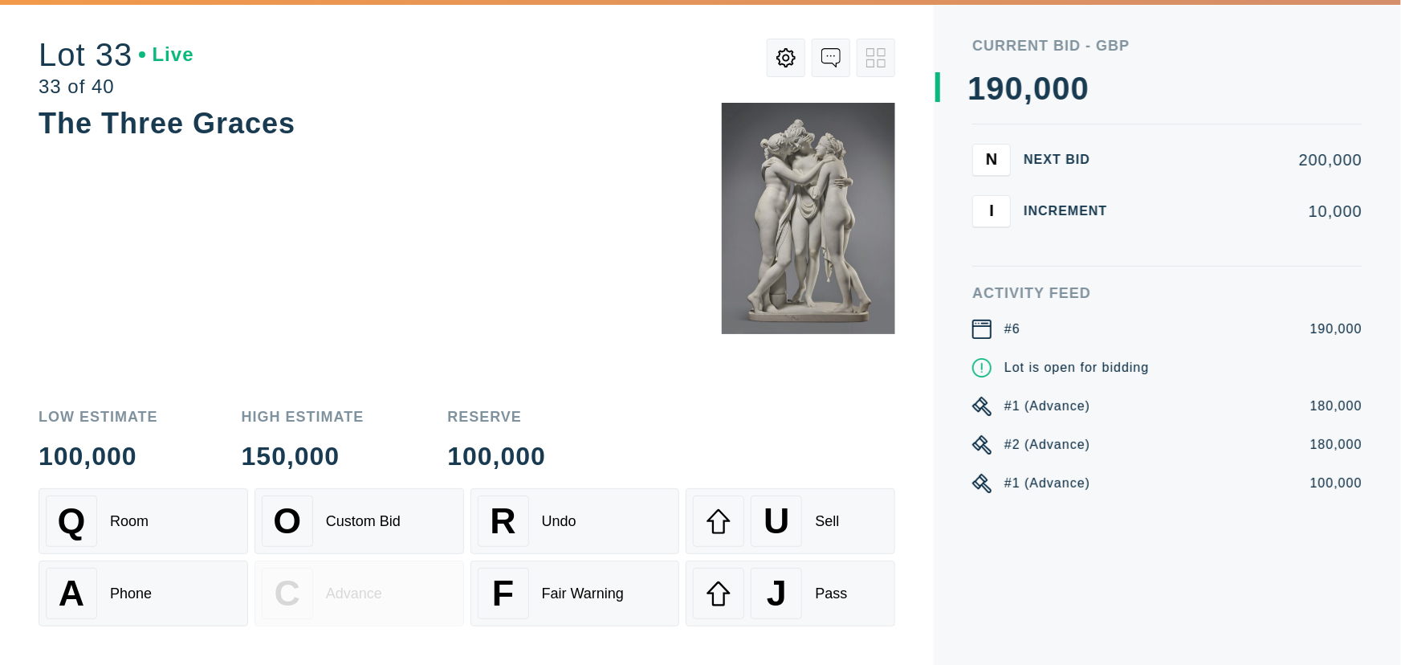
click at [429, 176] on div "The Three Graces" at bounding box center [467, 246] width 856 height 287
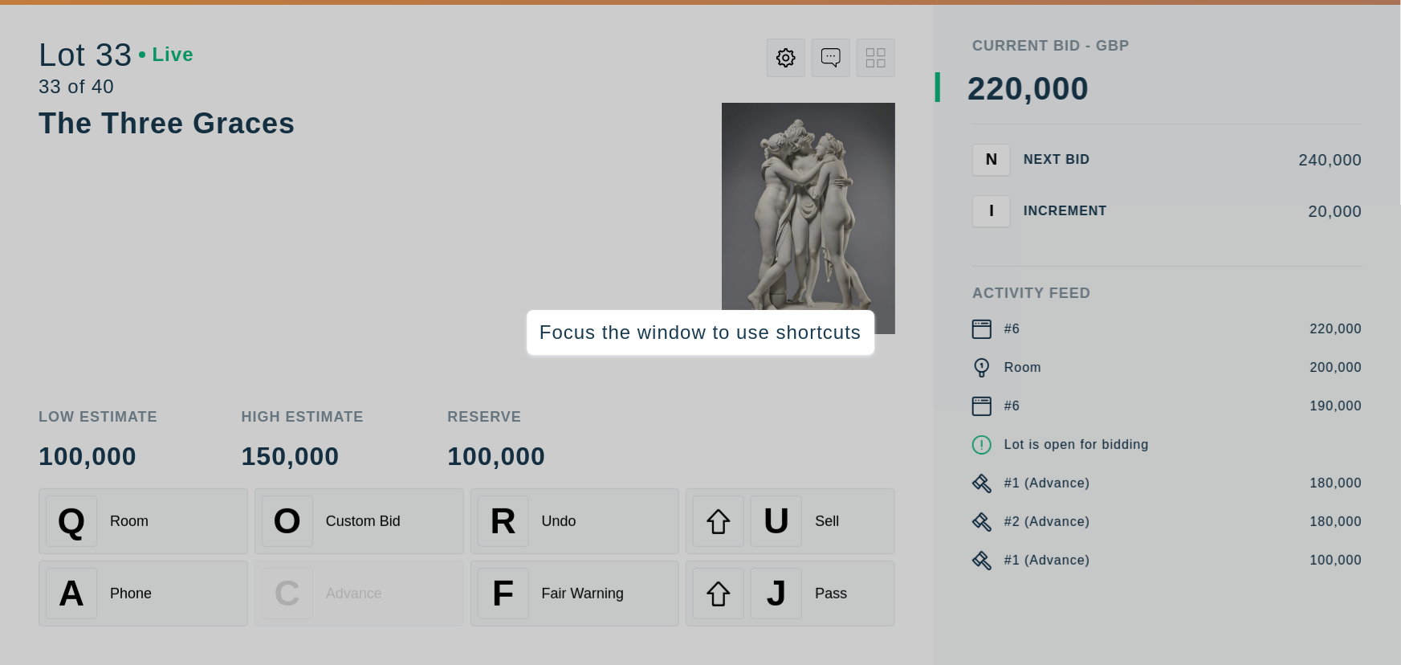
drag, startPoint x: 626, startPoint y: 177, endPoint x: 544, endPoint y: 165, distance: 82.7
click at [625, 177] on div "The Three Graces" at bounding box center [467, 246] width 856 height 287
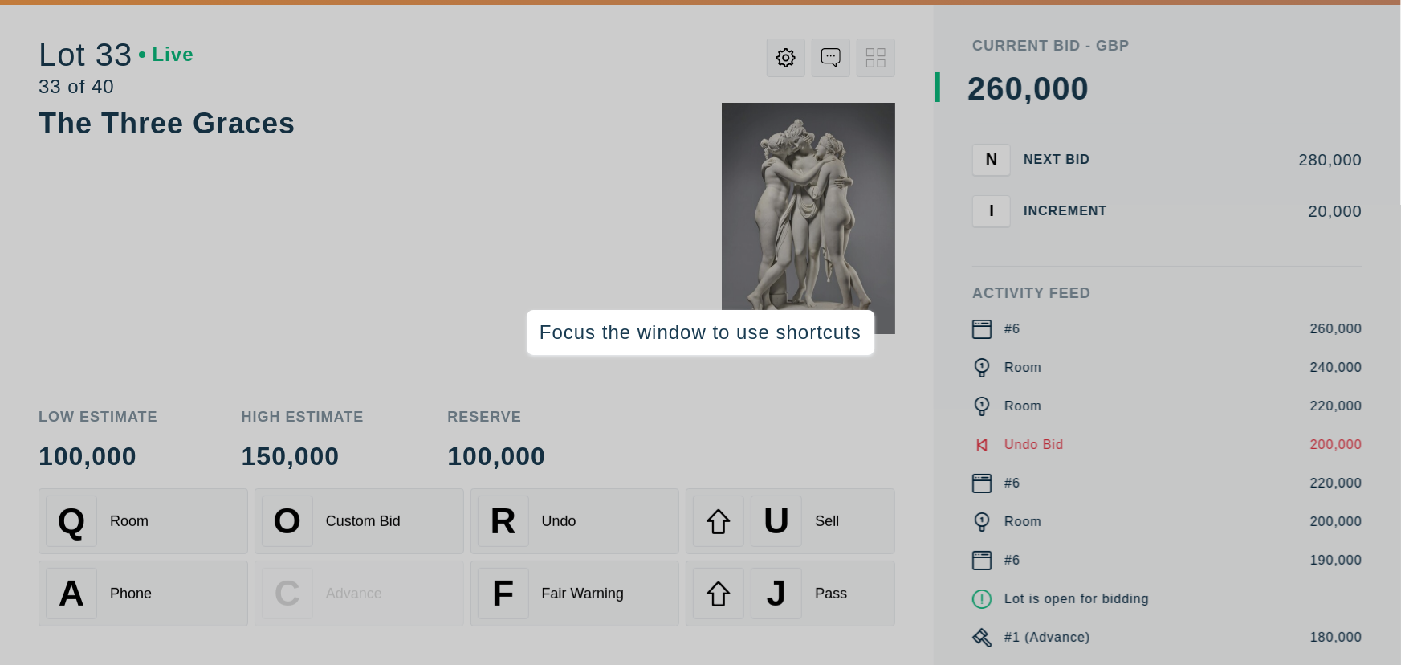
click at [360, 272] on div "The Three Graces" at bounding box center [467, 246] width 856 height 287
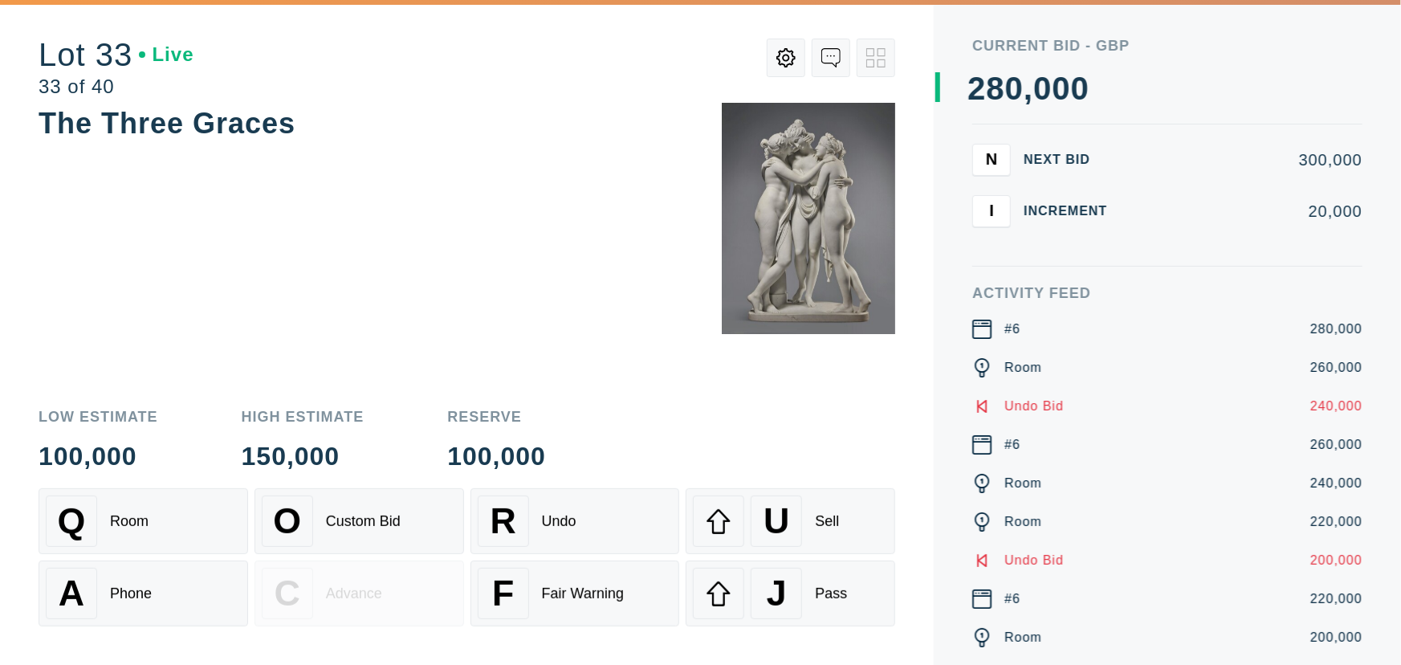
click at [188, 360] on div "The Three Graces" at bounding box center [467, 246] width 856 height 287
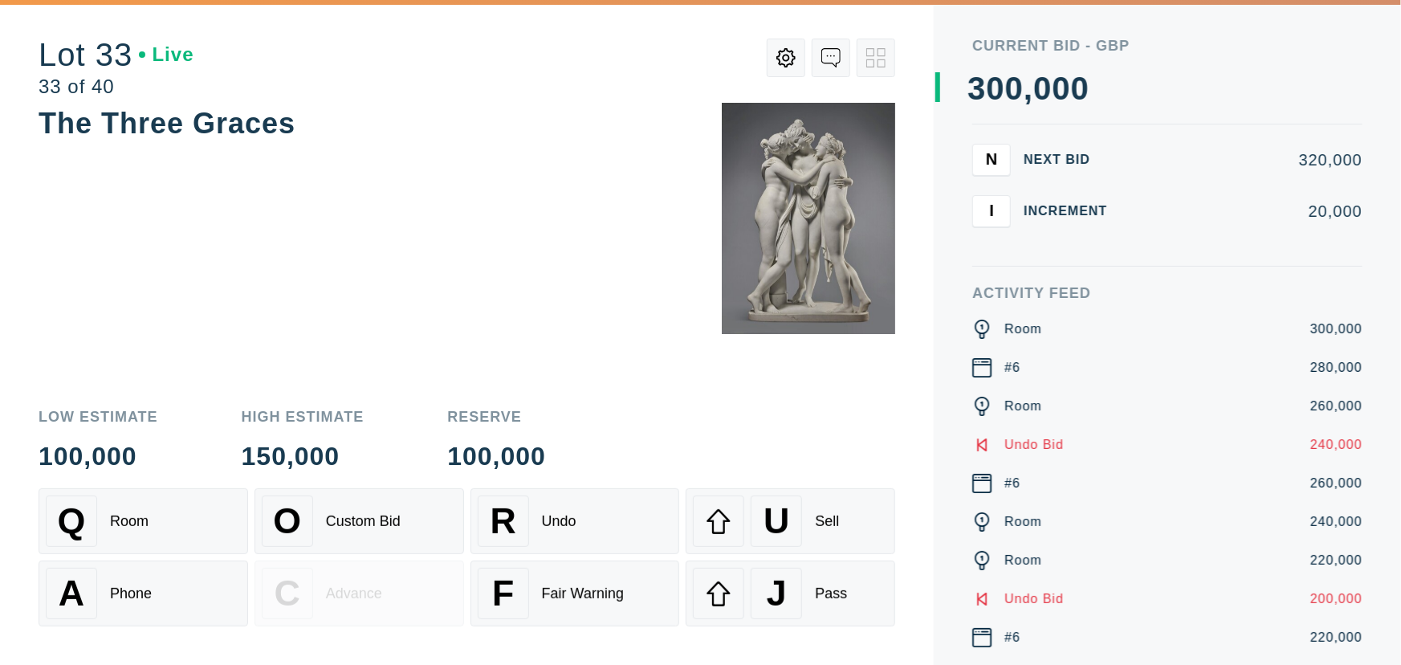
click at [187, 361] on div "The Three Graces" at bounding box center [467, 246] width 856 height 287
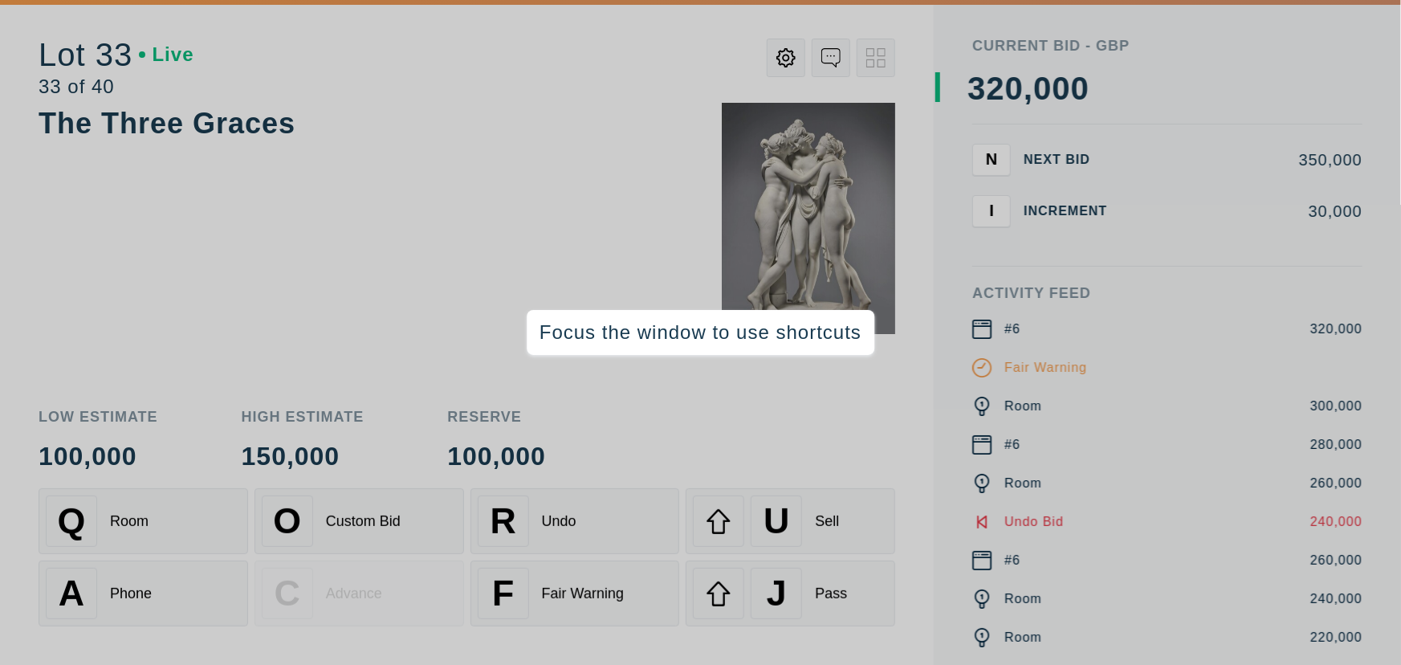
click at [209, 237] on div "The Three Graces" at bounding box center [467, 246] width 856 height 287
